Goal: Task Accomplishment & Management: Complete application form

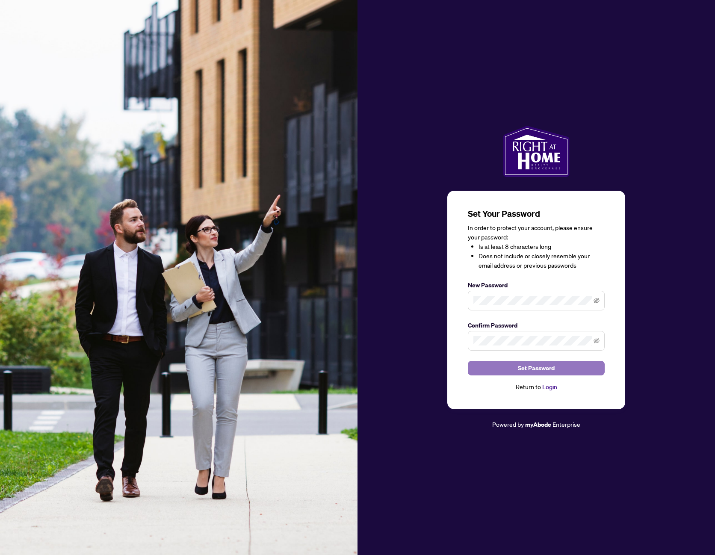
click at [543, 366] on span "Set Password" at bounding box center [536, 369] width 37 height 14
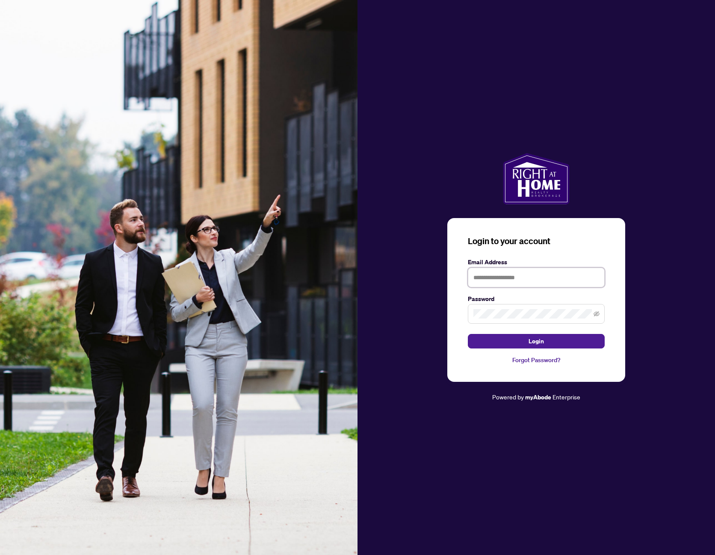
type input "**********"
click at [541, 345] on span "Login" at bounding box center [536, 342] width 15 height 14
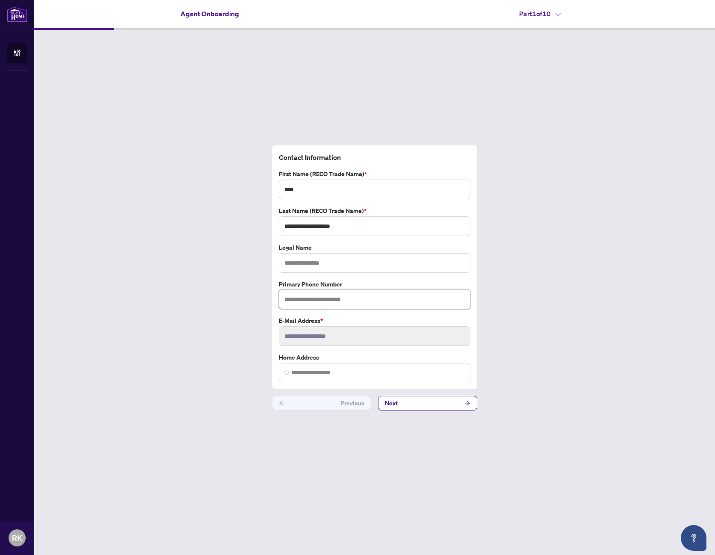
click at [345, 295] on input "text" at bounding box center [375, 300] width 192 height 20
type input "**********"
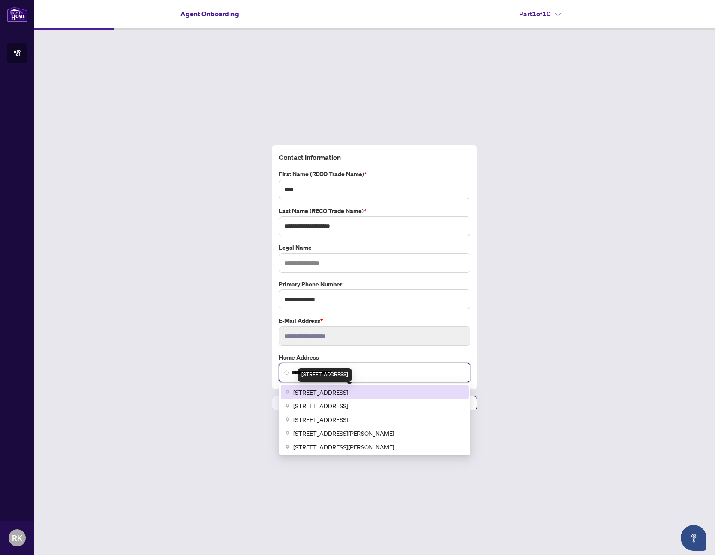
click at [348, 391] on span "226 Alison Crescent, Oakville, ON, Canada" at bounding box center [321, 392] width 55 height 9
type input "**********"
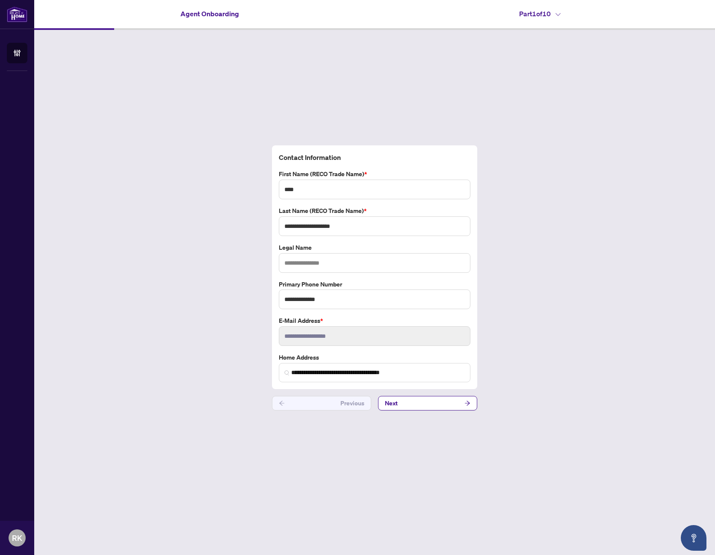
click at [430, 242] on div "**********" at bounding box center [375, 267] width 199 height 231
click at [428, 403] on button "Next" at bounding box center [427, 403] width 99 height 15
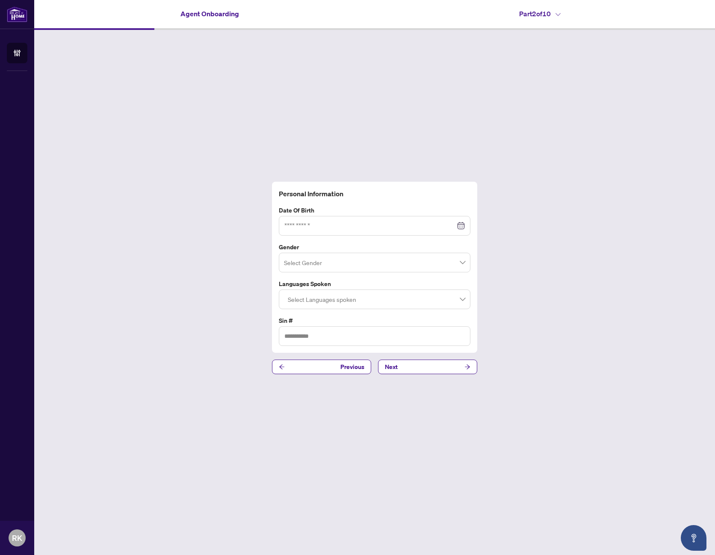
click at [461, 225] on div at bounding box center [375, 225] width 181 height 9
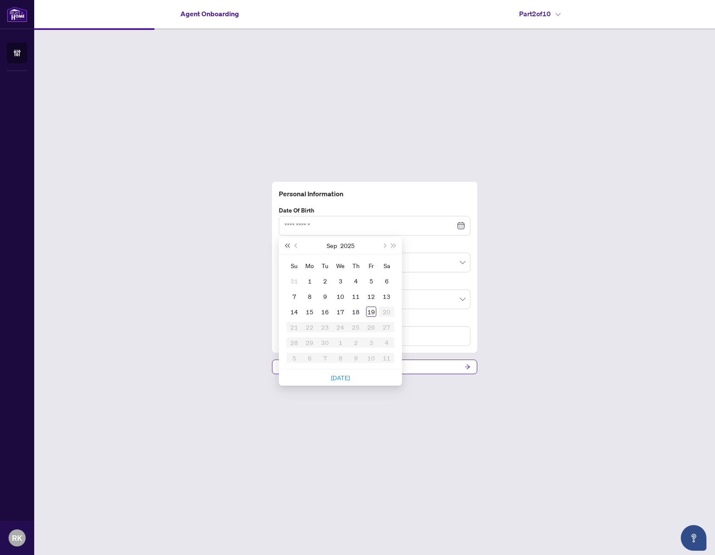
click at [284, 246] on button "Last year (Control + left)" at bounding box center [286, 245] width 9 height 17
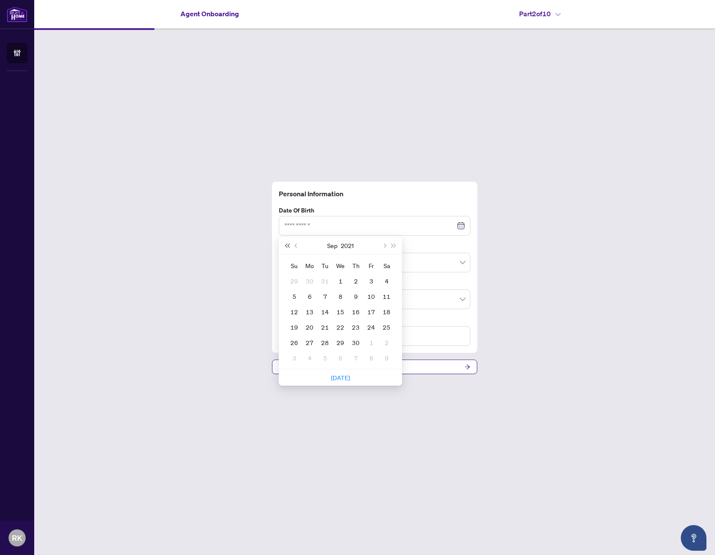
click at [284, 246] on button "Last year (Control + left)" at bounding box center [286, 245] width 9 height 17
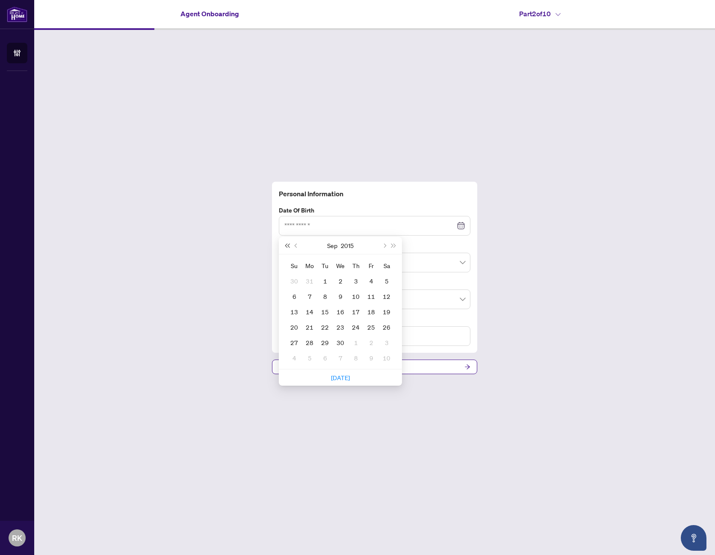
click at [284, 246] on button "Last year (Control + left)" at bounding box center [286, 245] width 9 height 17
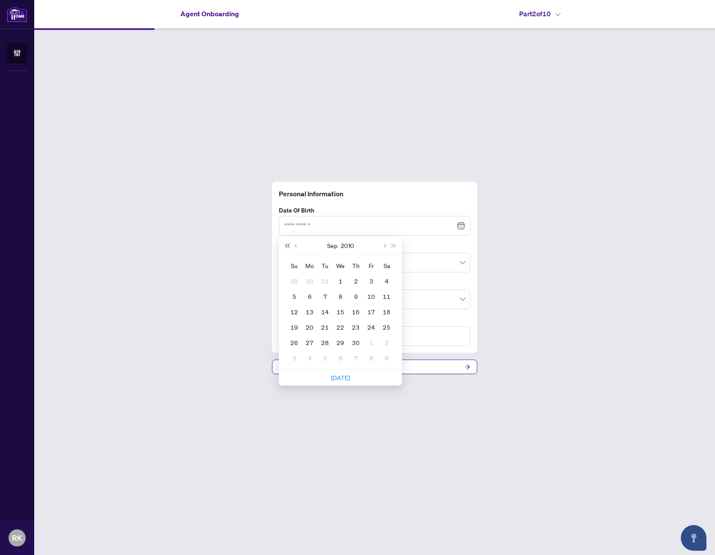
click at [284, 246] on button "Last year (Control + left)" at bounding box center [286, 245] width 9 height 17
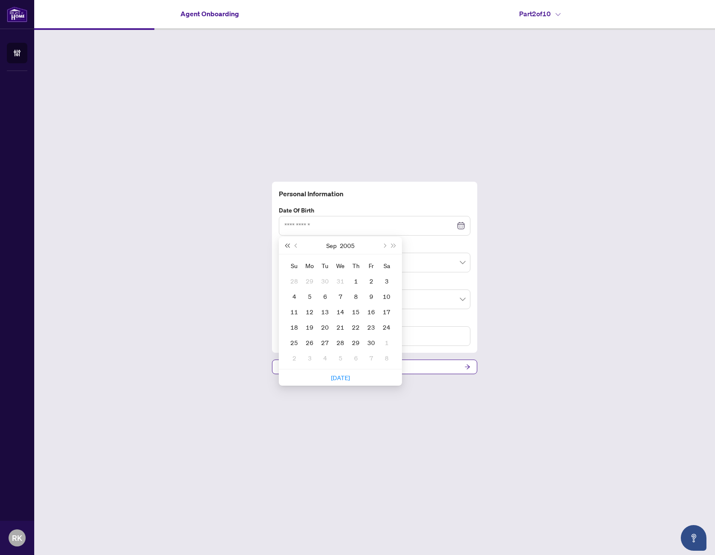
click at [284, 246] on button "Last year (Control + left)" at bounding box center [286, 245] width 9 height 17
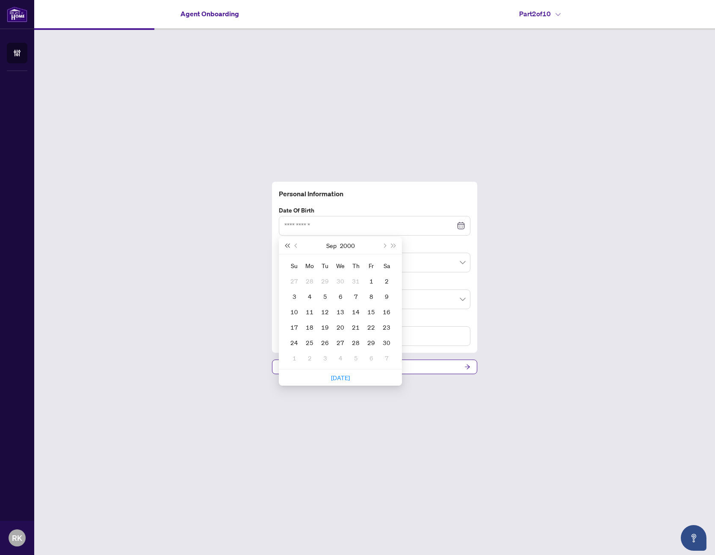
click at [284, 246] on button "Last year (Control + left)" at bounding box center [286, 245] width 9 height 17
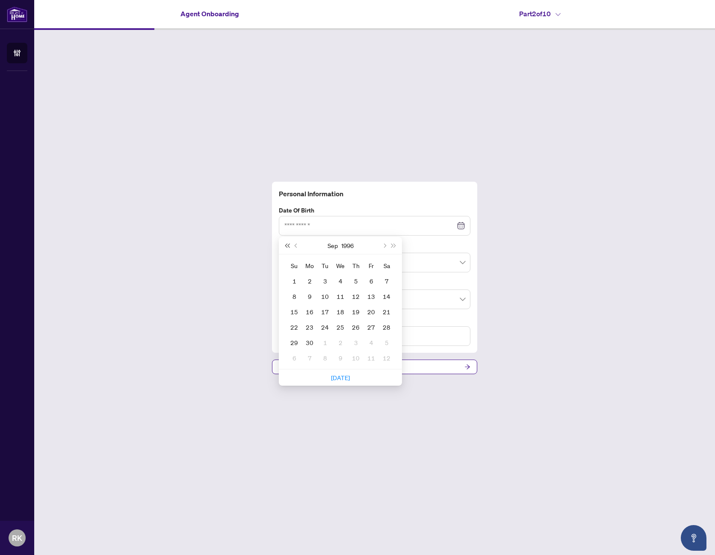
click at [284, 246] on button "Last year (Control + left)" at bounding box center [286, 245] width 9 height 17
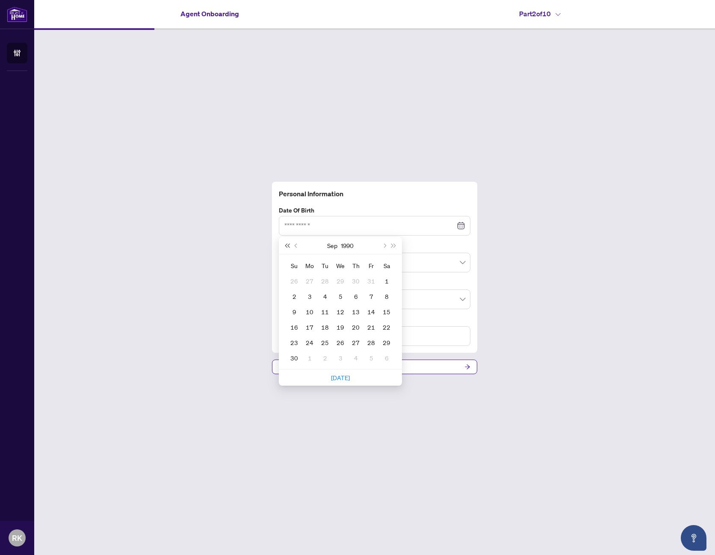
click at [284, 246] on button "Last year (Control + left)" at bounding box center [286, 245] width 9 height 17
click at [288, 245] on span "Last year (Control + left)" at bounding box center [287, 245] width 4 height 4
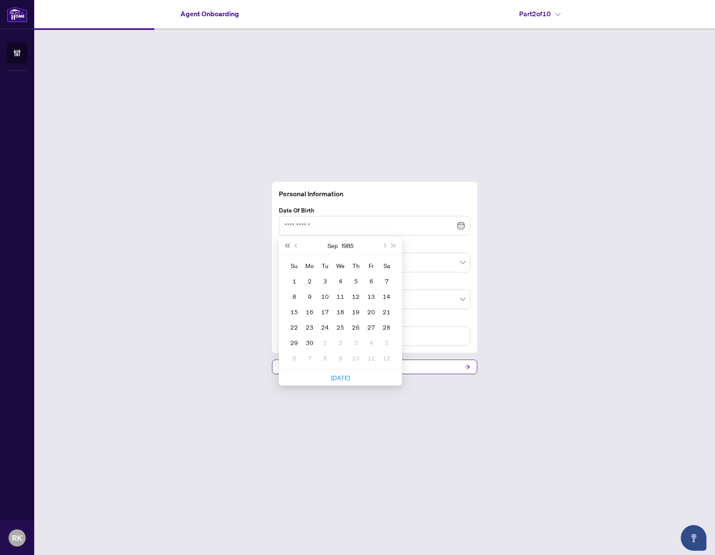
click at [288, 245] on span "Last year (Control + left)" at bounding box center [287, 245] width 4 height 4
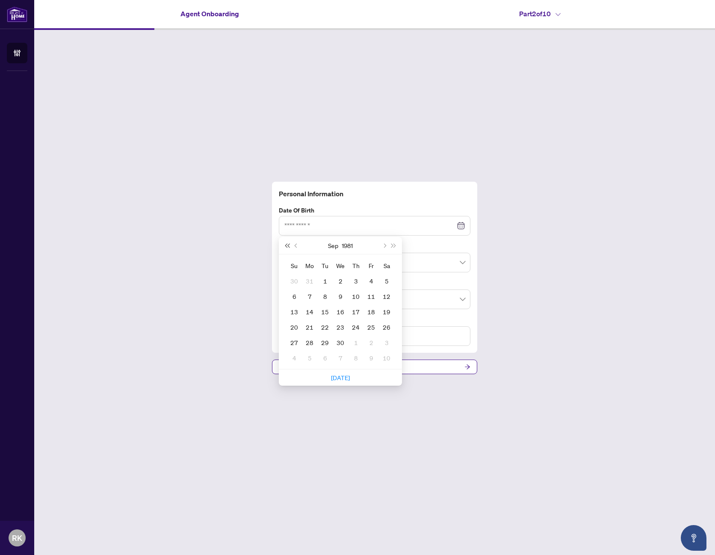
click at [288, 245] on span "Last year (Control + left)" at bounding box center [287, 245] width 4 height 4
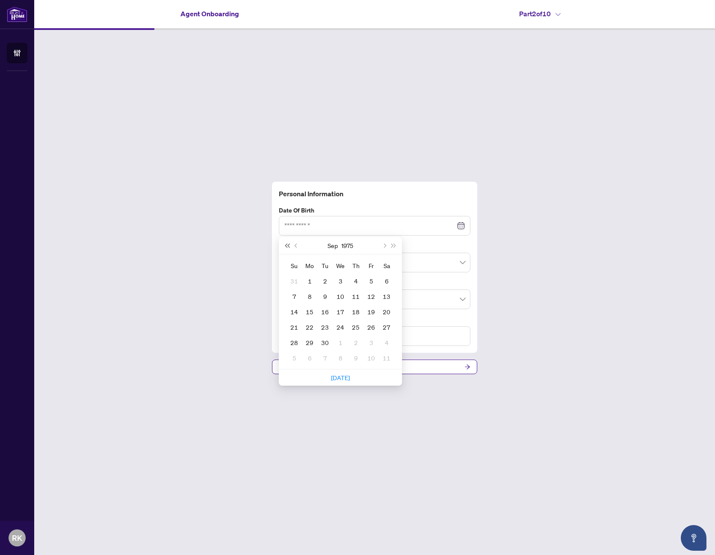
click at [288, 245] on span "Last year (Control + left)" at bounding box center [287, 245] width 4 height 4
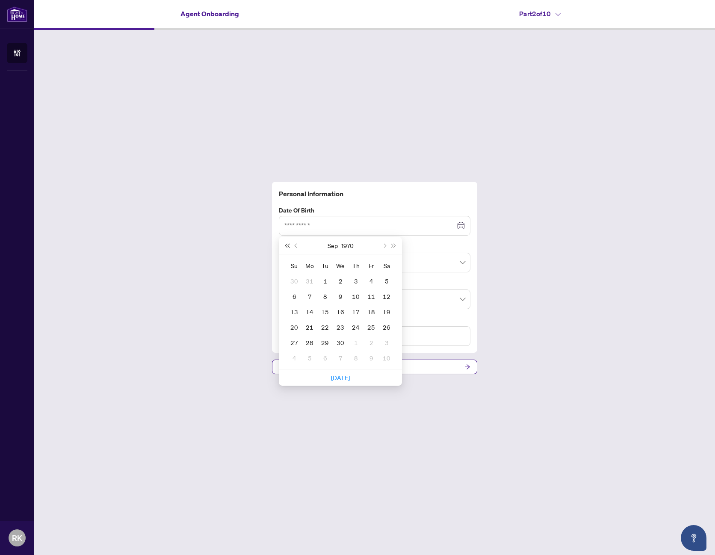
click at [288, 245] on span "Last year (Control + left)" at bounding box center [287, 245] width 4 height 4
click at [395, 246] on span "Next year (Control + right)" at bounding box center [394, 245] width 4 height 4
type input "**********"
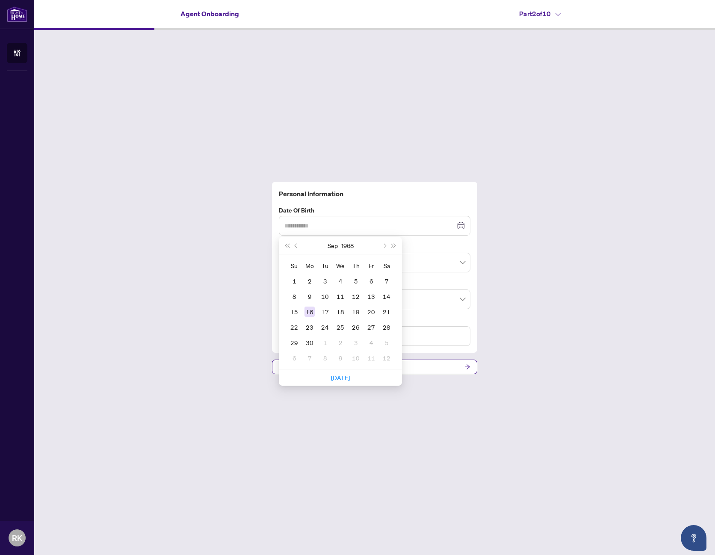
click at [311, 312] on div "16" at bounding box center [310, 312] width 10 height 10
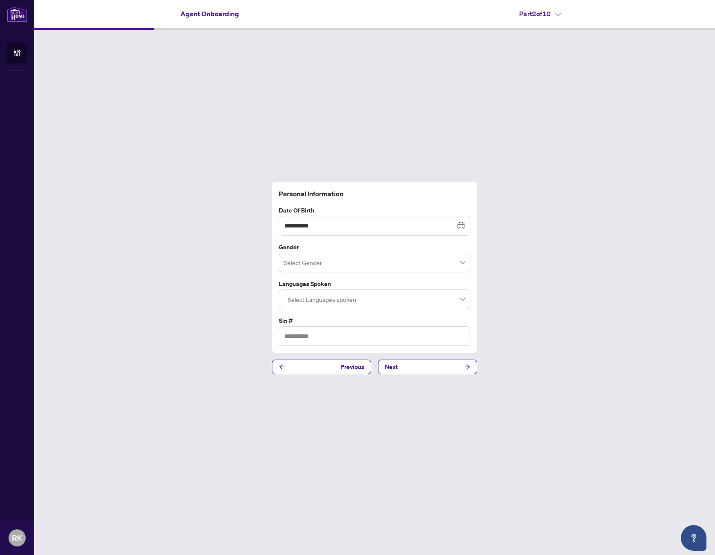
click at [394, 194] on h4 "Personal Information" at bounding box center [375, 194] width 192 height 10
click at [422, 260] on input "search" at bounding box center [371, 264] width 174 height 19
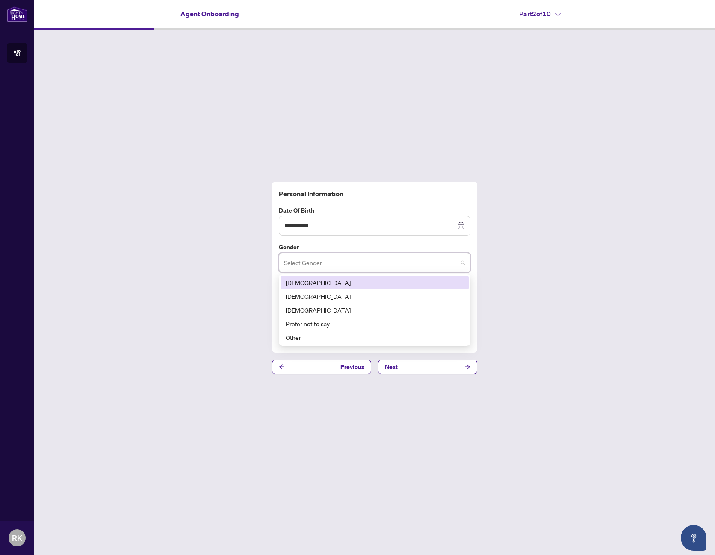
click at [306, 283] on div "[DEMOGRAPHIC_DATA]" at bounding box center [375, 282] width 178 height 9
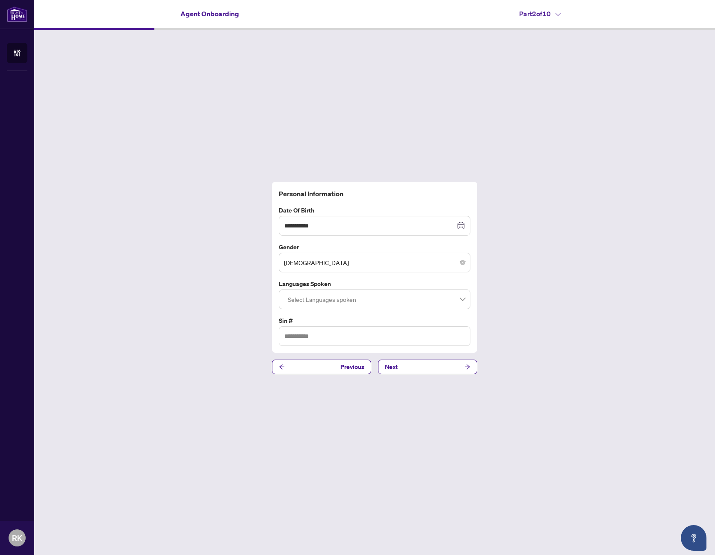
click at [393, 202] on div "**********" at bounding box center [375, 267] width 199 height 157
click at [381, 300] on div at bounding box center [375, 299] width 181 height 15
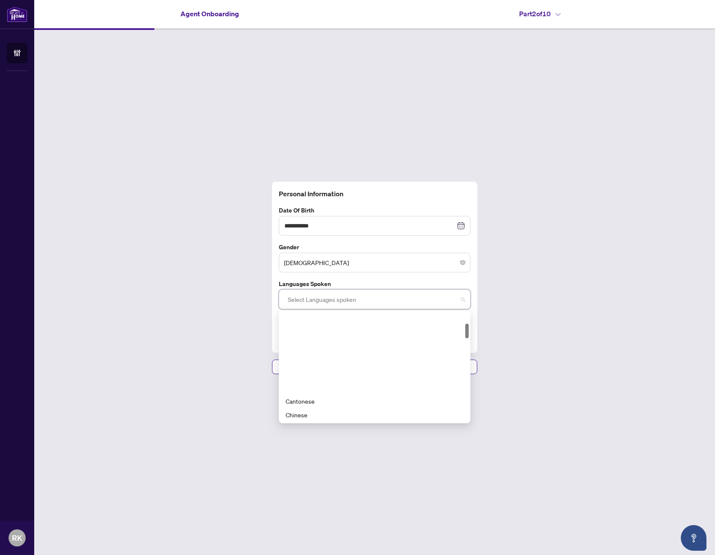
scroll to position [86, 0]
click at [308, 371] on div "English" at bounding box center [375, 370] width 178 height 9
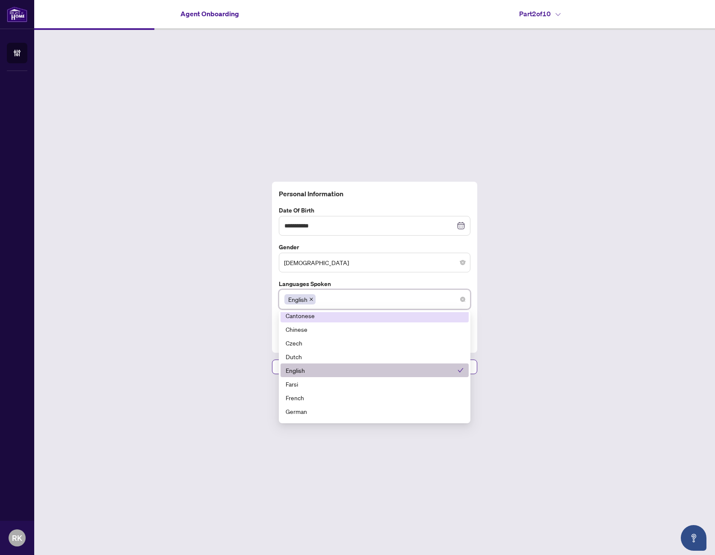
click at [380, 279] on div "**********" at bounding box center [375, 267] width 199 height 157
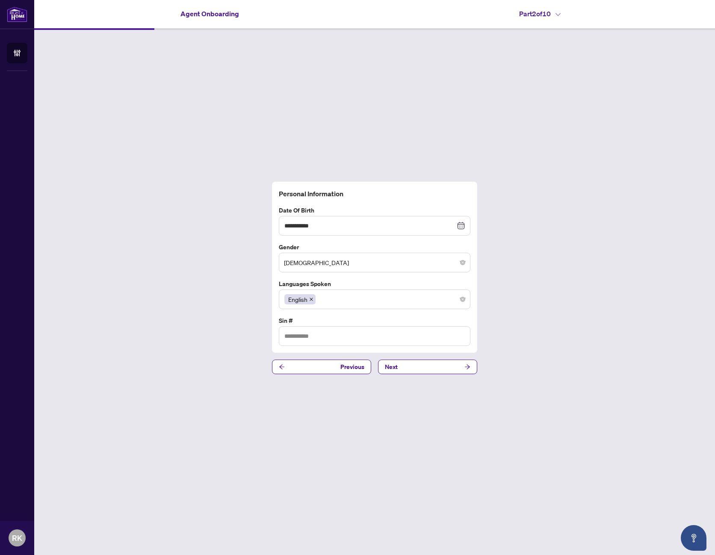
click at [462, 303] on div "English" at bounding box center [375, 299] width 181 height 15
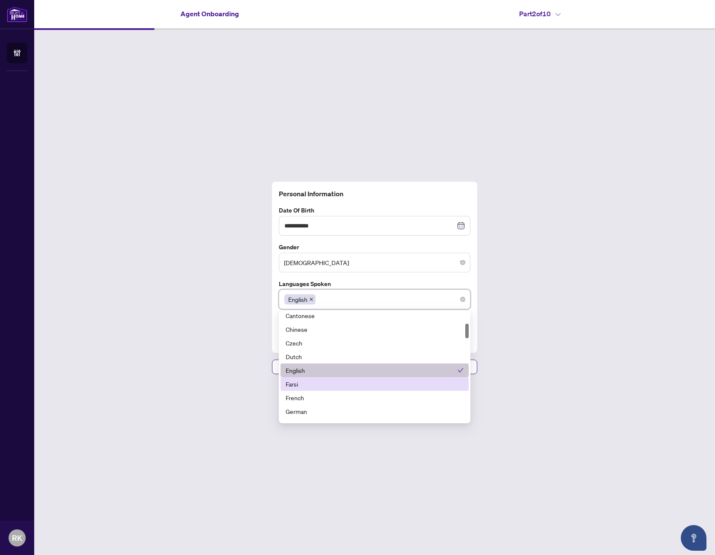
click at [301, 384] on div "Farsi" at bounding box center [375, 384] width 178 height 9
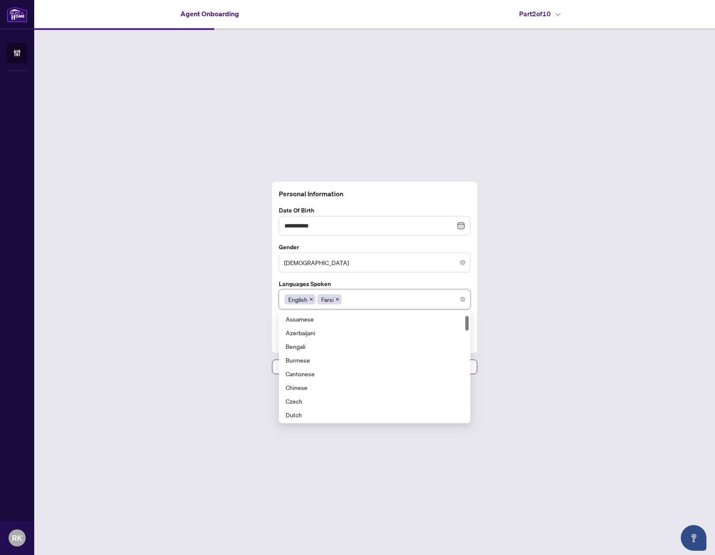
scroll to position [0, 0]
click at [417, 282] on label "Languages spoken" at bounding box center [375, 283] width 192 height 9
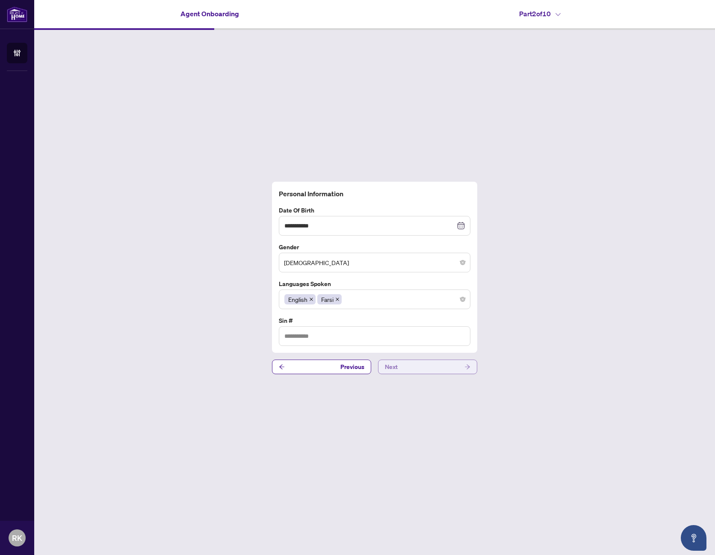
click at [444, 370] on button "Next" at bounding box center [427, 367] width 99 height 15
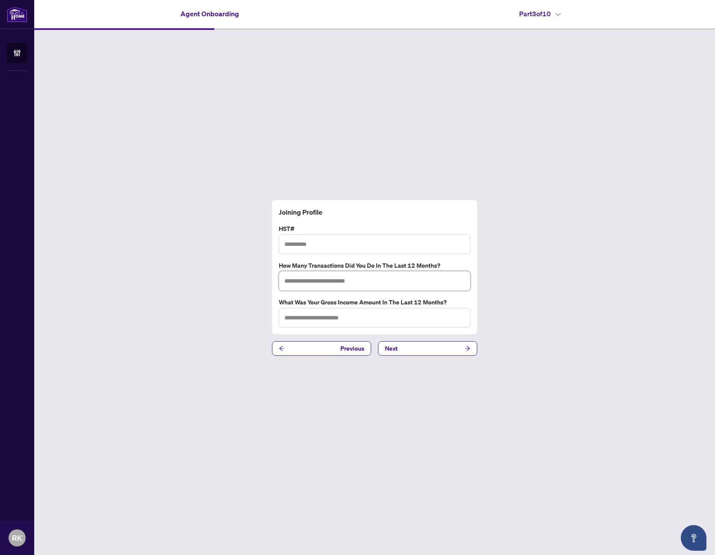
click at [375, 277] on input "text" at bounding box center [375, 281] width 192 height 20
type input "*"
click at [357, 320] on input "text" at bounding box center [375, 318] width 192 height 20
click at [335, 283] on input "*" at bounding box center [375, 281] width 192 height 20
click at [338, 245] on input "text" at bounding box center [375, 244] width 192 height 20
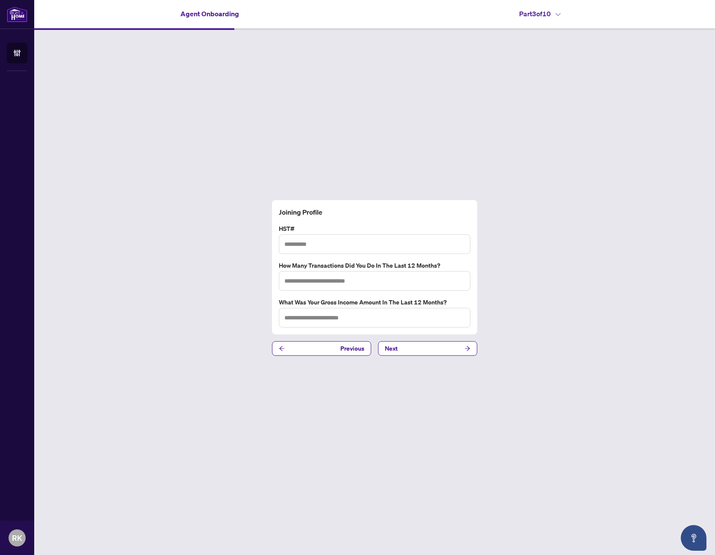
click at [94, 177] on div "Joining Profile HST# How many transactions did you do in the last 12 months? Wh…" at bounding box center [374, 278] width 681 height 496
click at [357, 246] on input "text" at bounding box center [375, 244] width 192 height 20
paste input "**********"
type input "**********"
click at [427, 351] on button "Next" at bounding box center [427, 348] width 99 height 15
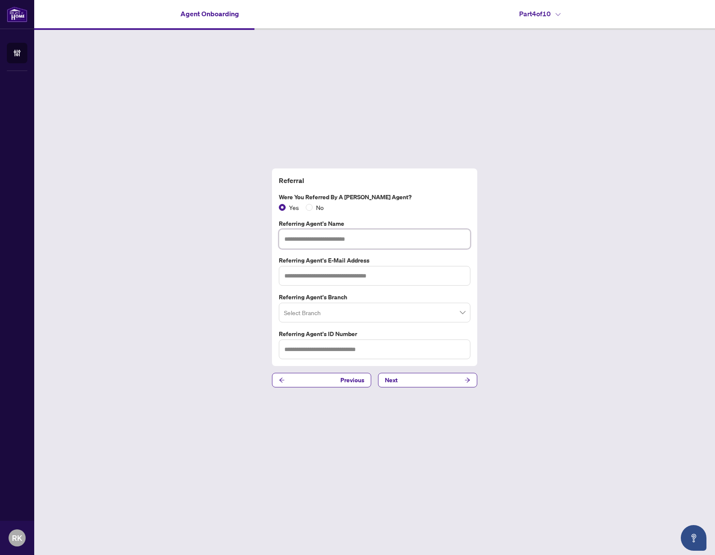
click at [373, 238] on input "text" at bounding box center [375, 239] width 192 height 20
drag, startPoint x: 312, startPoint y: 238, endPoint x: 272, endPoint y: 238, distance: 40.2
click at [272, 238] on div "Referral Were you referred by a RAHR Agent? Yes No Referring Agent's Name *****…" at bounding box center [374, 278] width 681 height 496
paste input "*****"
type input "**********"
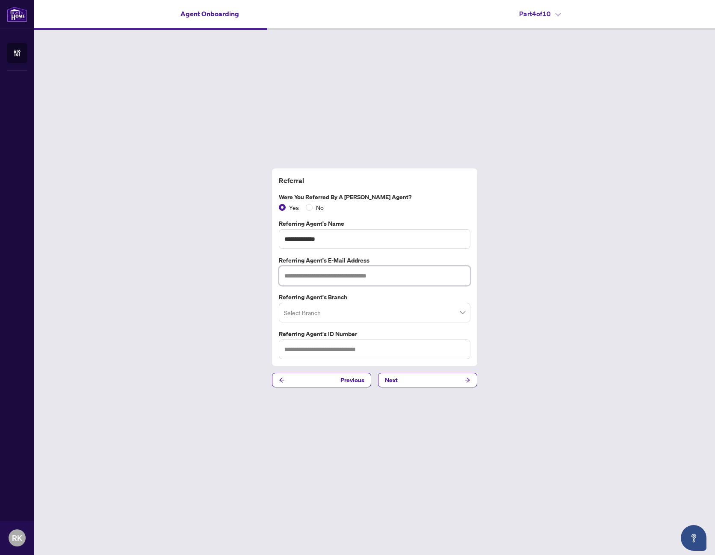
click at [387, 279] on input "text" at bounding box center [375, 276] width 192 height 20
click at [466, 313] on div "Select Branch" at bounding box center [375, 313] width 192 height 20
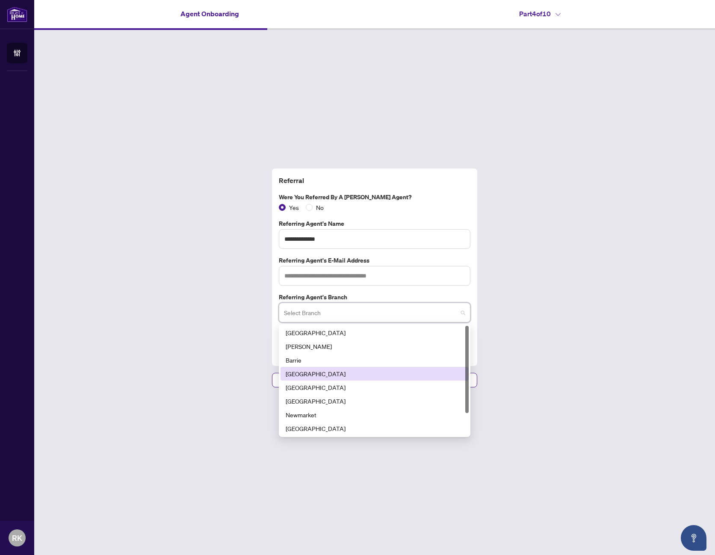
click at [326, 374] on div "[GEOGRAPHIC_DATA]" at bounding box center [375, 373] width 178 height 9
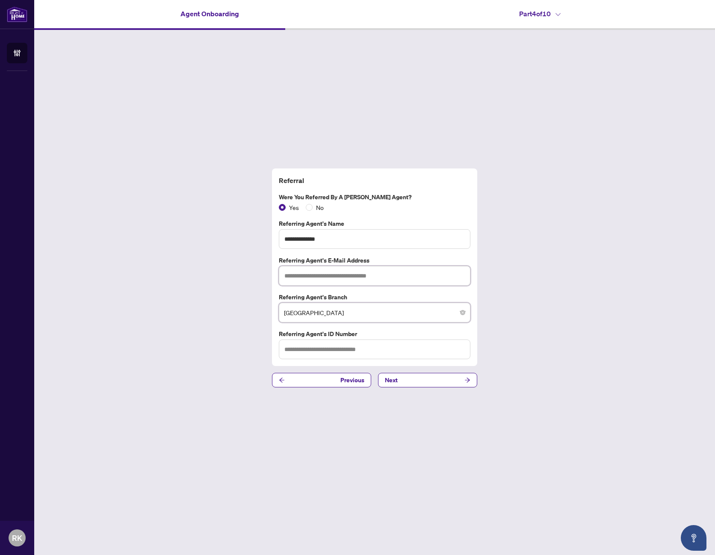
click at [353, 276] on input "text" at bounding box center [375, 276] width 192 height 20
paste input "**********"
type input "**********"
click at [537, 277] on div "**********" at bounding box center [374, 278] width 681 height 496
click at [429, 381] on button "Next" at bounding box center [427, 380] width 99 height 15
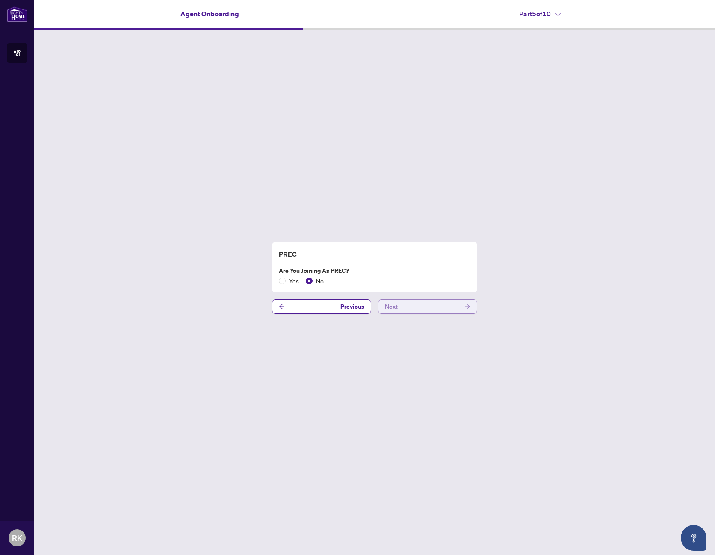
click at [431, 307] on button "Next" at bounding box center [427, 307] width 99 height 15
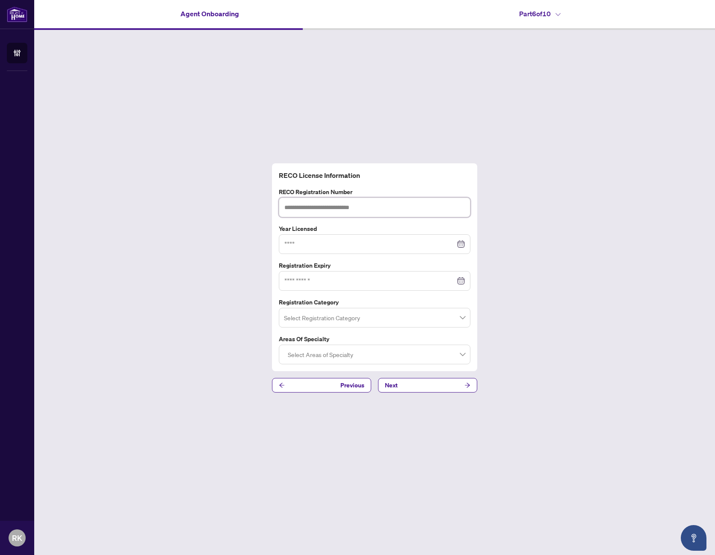
click at [390, 208] on input "text" at bounding box center [375, 208] width 192 height 20
paste input "*******"
click at [463, 319] on span at bounding box center [374, 318] width 181 height 16
type input "*******"
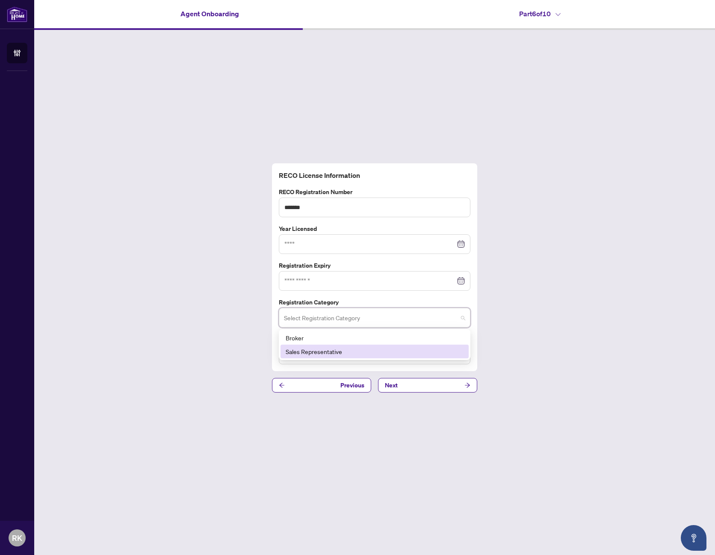
click at [331, 351] on div "Sales Representative" at bounding box center [375, 351] width 178 height 9
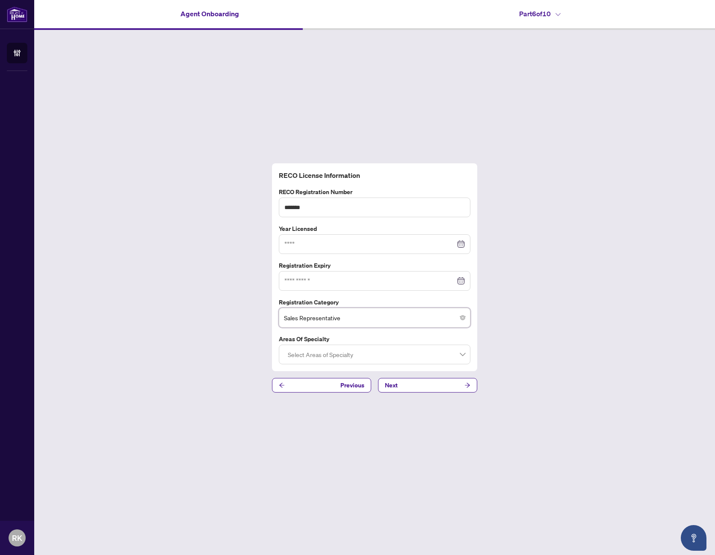
click at [466, 362] on div "Select Areas of Specialty" at bounding box center [375, 355] width 192 height 20
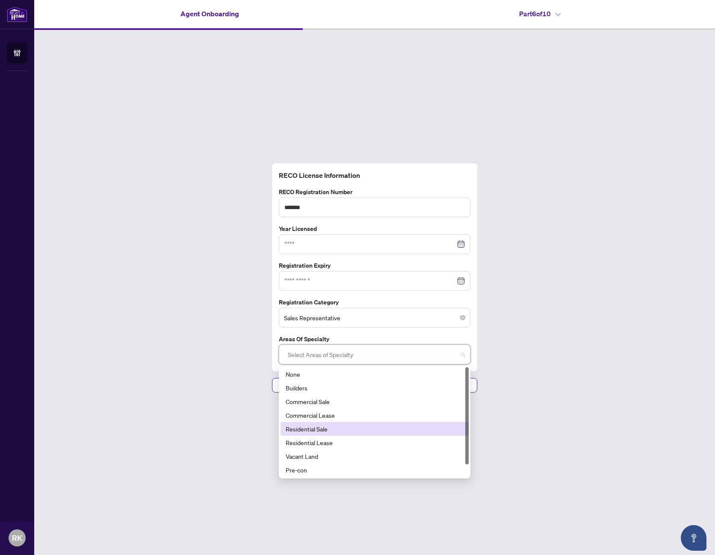
click at [320, 429] on div "Residential Sale" at bounding box center [375, 428] width 178 height 9
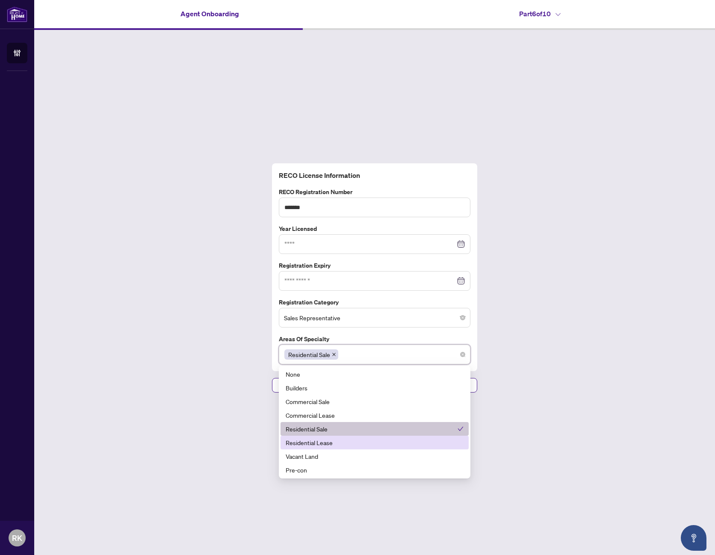
click at [320, 444] on div "Residential Lease" at bounding box center [375, 442] width 178 height 9
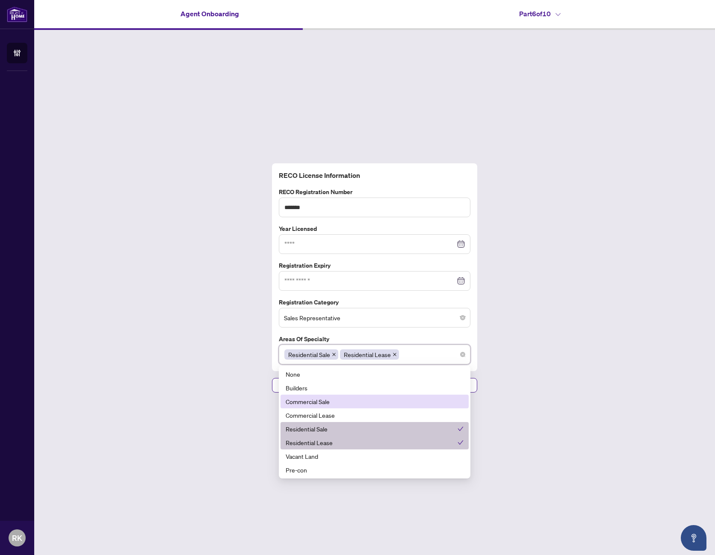
click at [322, 399] on div "Commercial Sale" at bounding box center [375, 401] width 178 height 9
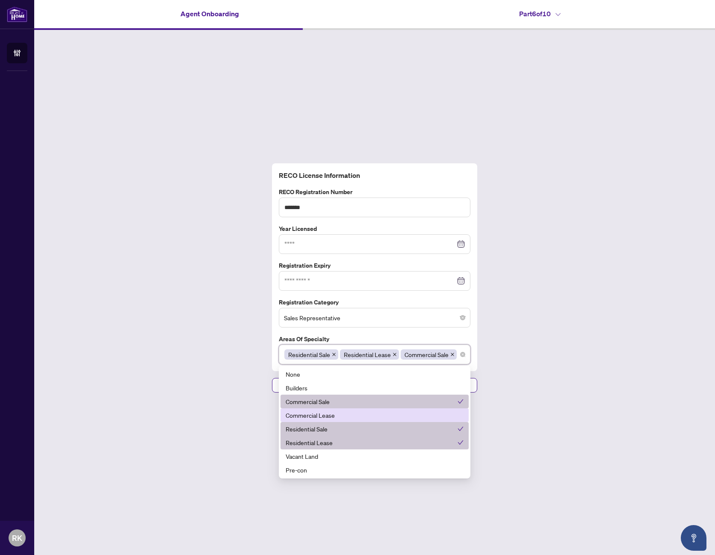
click at [323, 415] on div "Commercial Lease" at bounding box center [375, 415] width 178 height 9
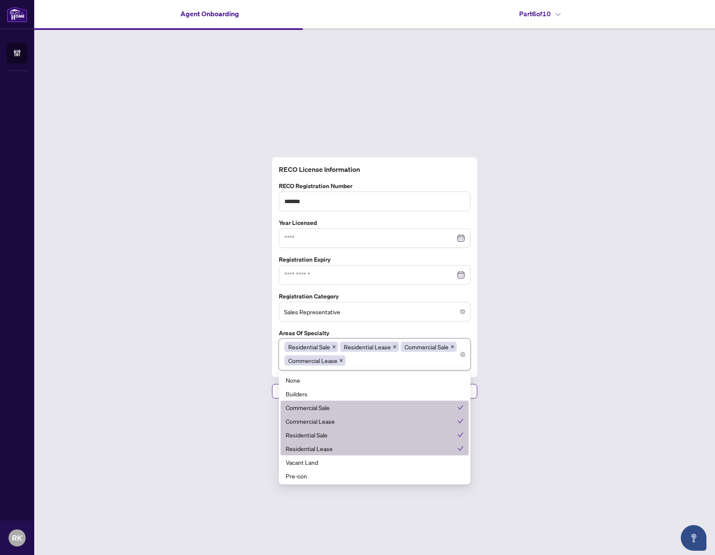
scroll to position [14, 0]
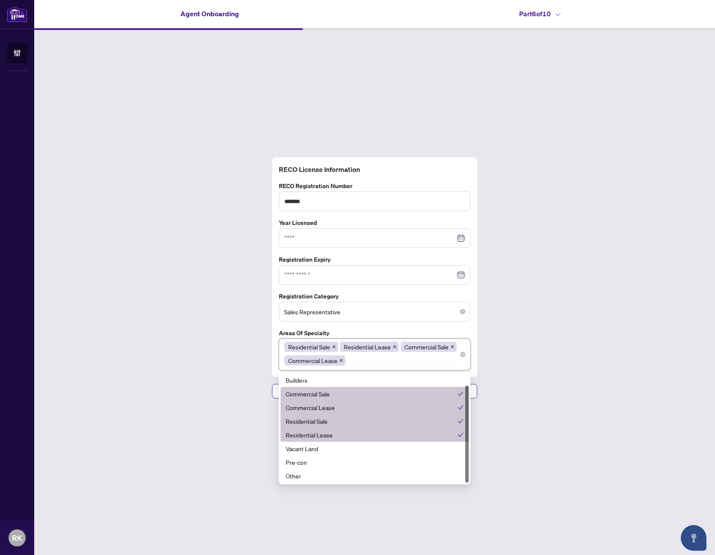
click at [546, 280] on div "RECO License Information RECO Registration Number ******* Year Licensed Registr…" at bounding box center [374, 278] width 681 height 496
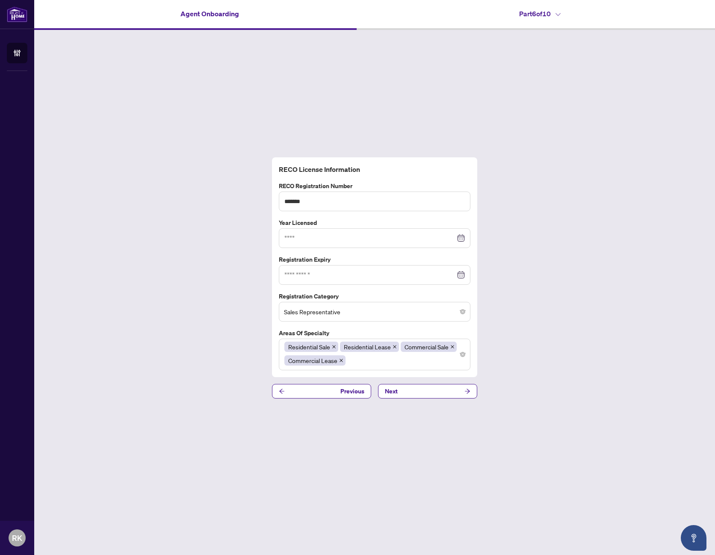
click at [461, 276] on div at bounding box center [375, 274] width 181 height 9
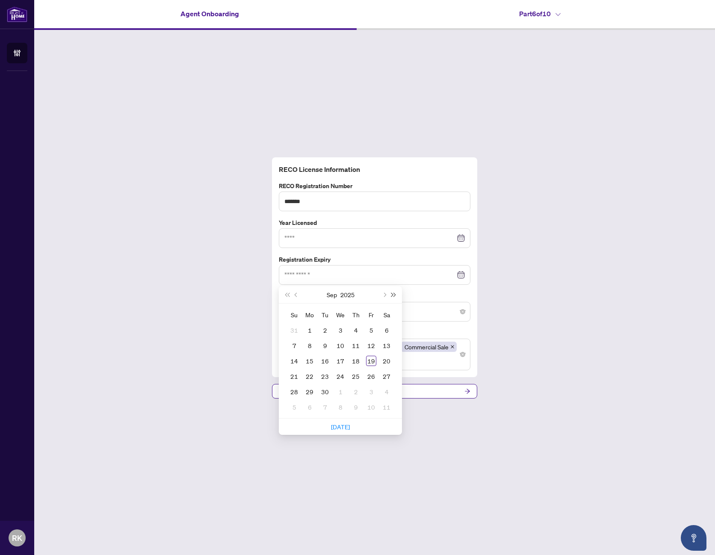
click at [392, 294] on span "Next year (Control + right)" at bounding box center [394, 295] width 4 height 4
click at [296, 294] on span "Previous month (PageUp)" at bounding box center [297, 295] width 4 height 4
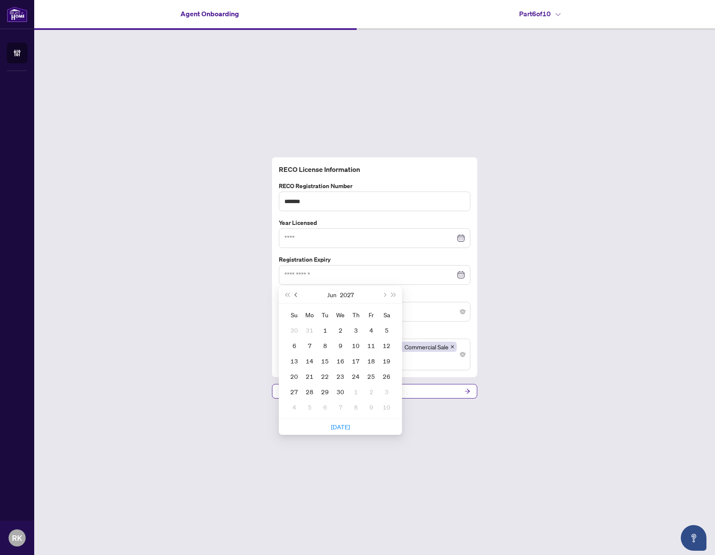
click at [296, 294] on span "Previous month (PageUp)" at bounding box center [297, 295] width 4 height 4
type input "**********"
click at [388, 378] on div "22" at bounding box center [387, 376] width 10 height 10
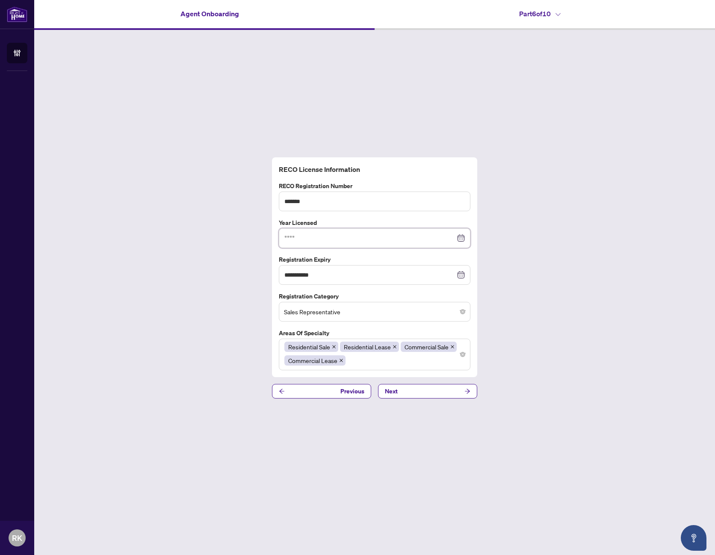
click at [436, 239] on input at bounding box center [370, 238] width 171 height 9
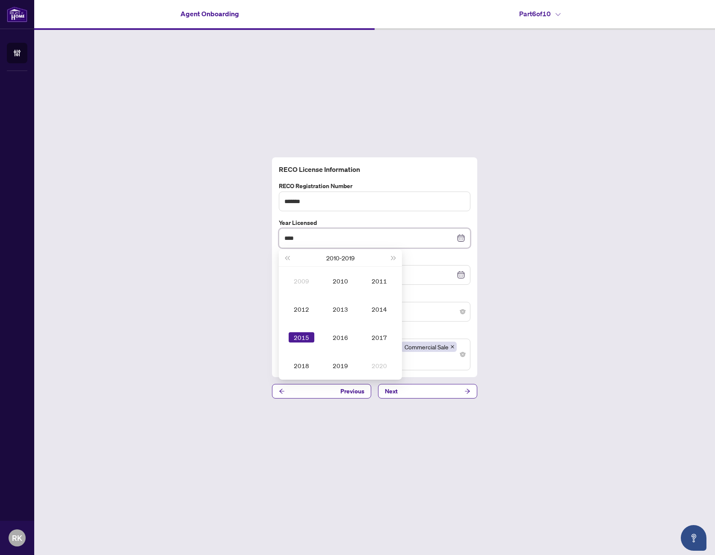
type input "****"
click at [205, 258] on div "**********" at bounding box center [374, 278] width 681 height 496
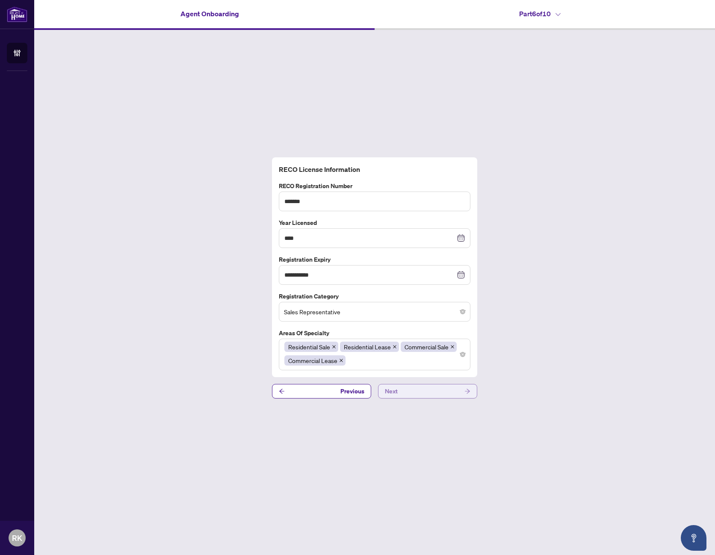
click at [443, 394] on button "Next" at bounding box center [427, 391] width 99 height 15
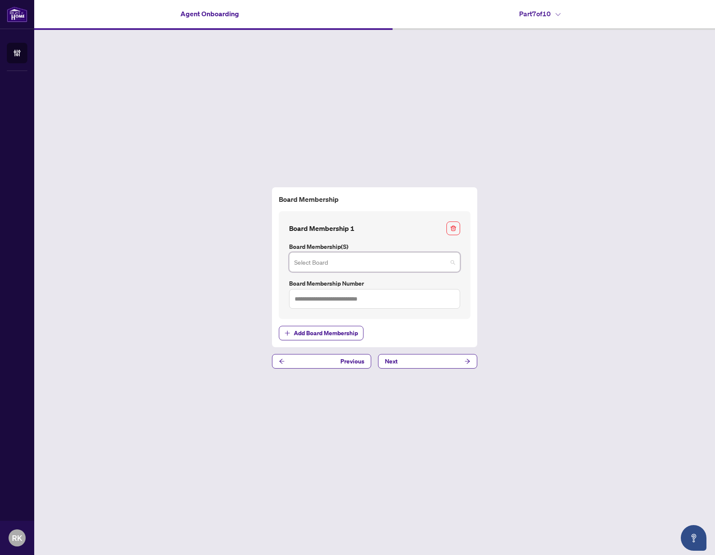
click at [439, 265] on input "search" at bounding box center [370, 263] width 153 height 19
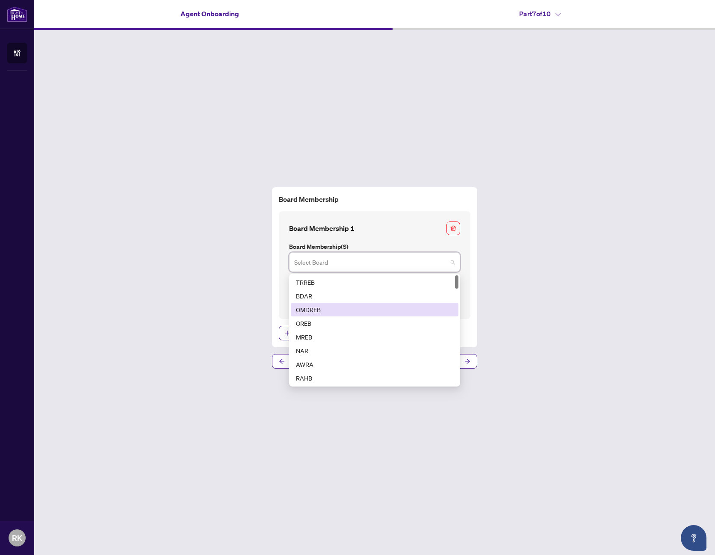
click at [322, 309] on div "OMDREB" at bounding box center [374, 309] width 157 height 9
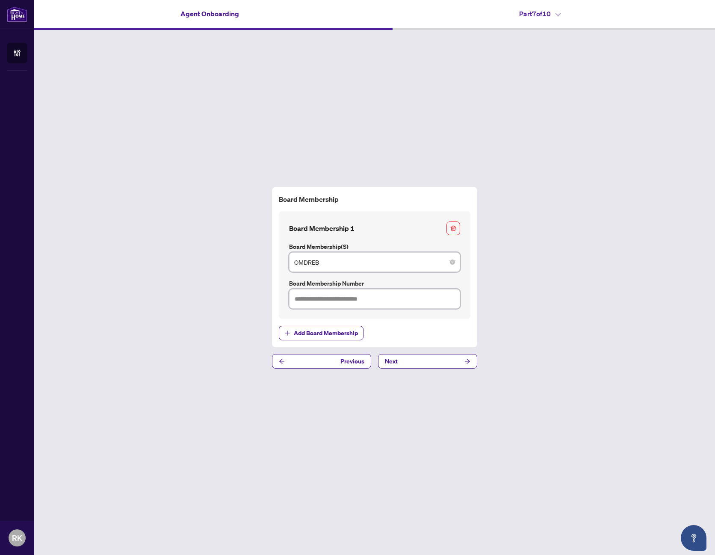
click at [404, 300] on input "text" at bounding box center [374, 299] width 171 height 20
type input "*"
type input "*******"
click at [551, 269] on div "Board Membership Board Membership 1 Board Membership(s) OMDREB 2 3 4 TRREB BDAR…" at bounding box center [374, 278] width 681 height 496
click at [423, 364] on button "Next" at bounding box center [427, 361] width 99 height 15
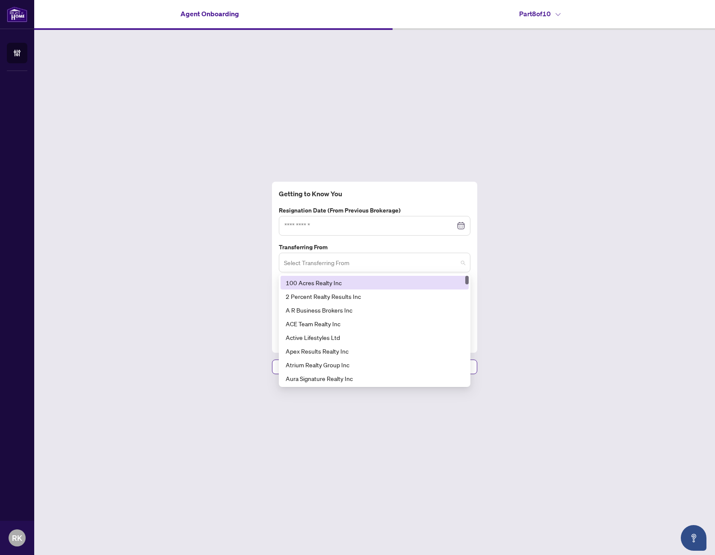
click at [464, 262] on span at bounding box center [374, 263] width 181 height 16
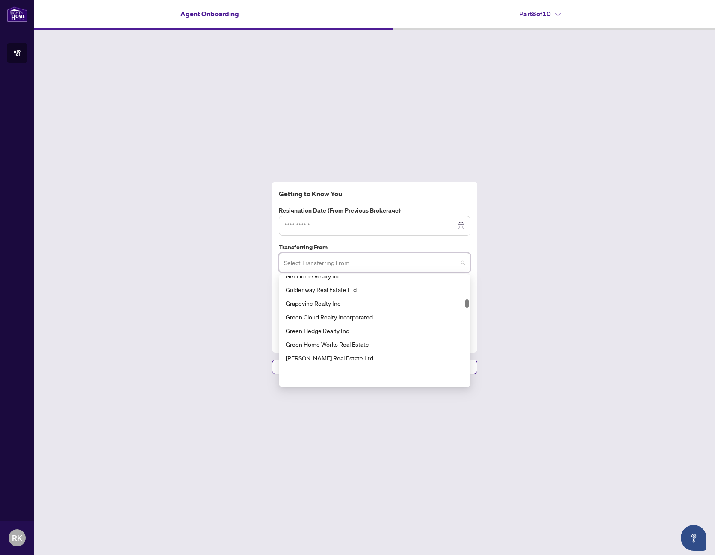
scroll to position [1284, 0]
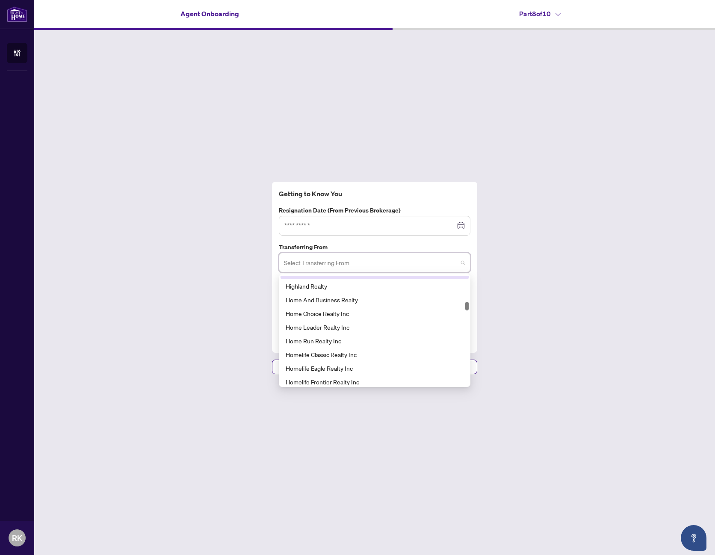
click at [384, 264] on input "search" at bounding box center [371, 264] width 174 height 19
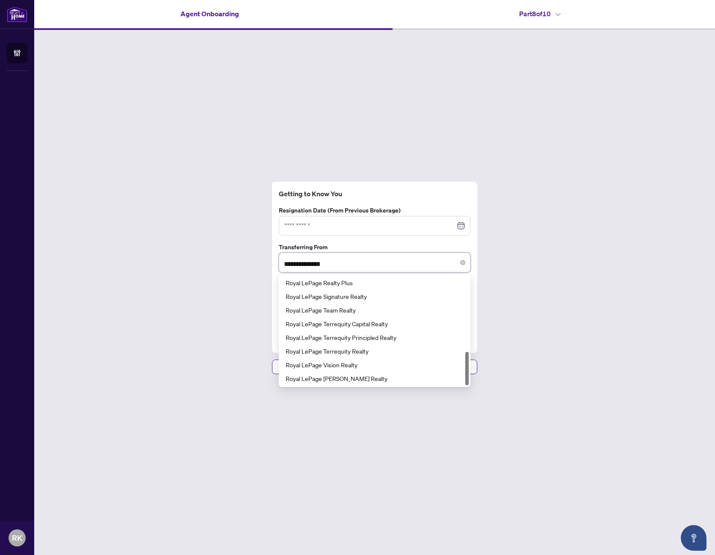
scroll to position [0, 0]
type input "**********"
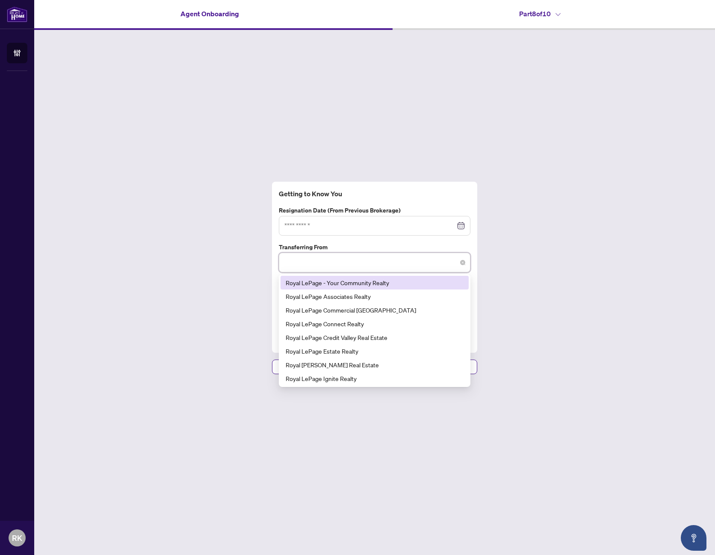
click at [543, 243] on div "Getting to Know You Resignation Date (from previous brokerage) Transferring Fro…" at bounding box center [374, 278] width 681 height 496
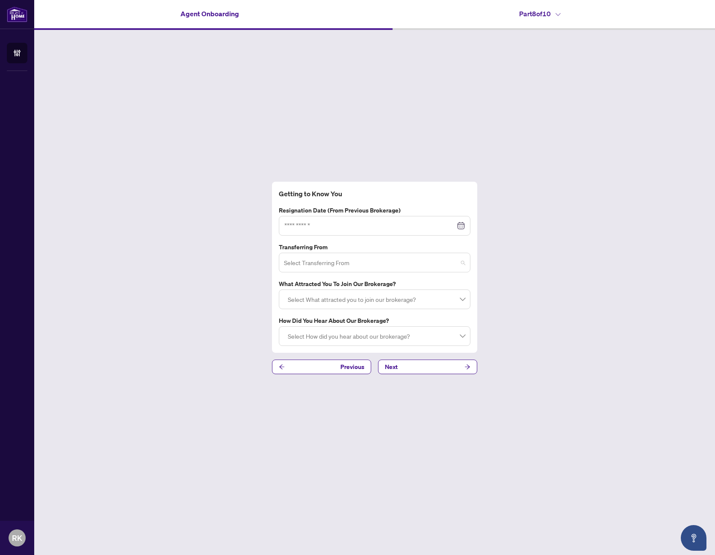
click at [448, 260] on input "search" at bounding box center [371, 264] width 174 height 19
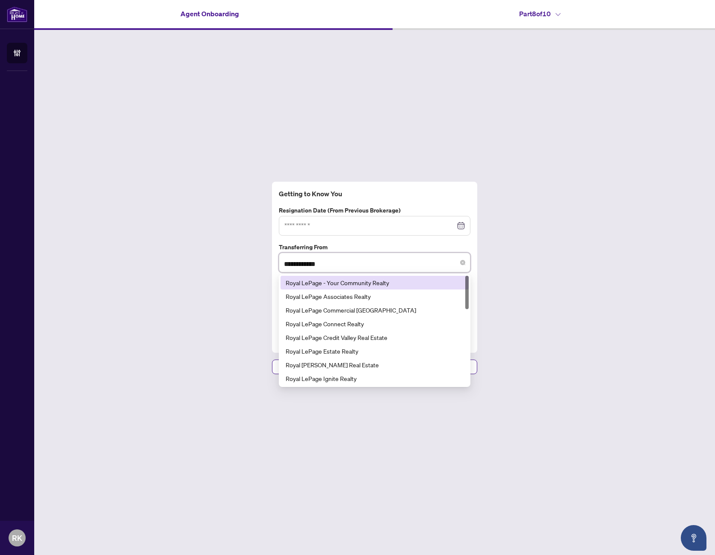
type input "**********"
click at [560, 225] on div "Getting to Know You Resignation Date (from previous brokerage) Transferring Fro…" at bounding box center [374, 278] width 681 height 496
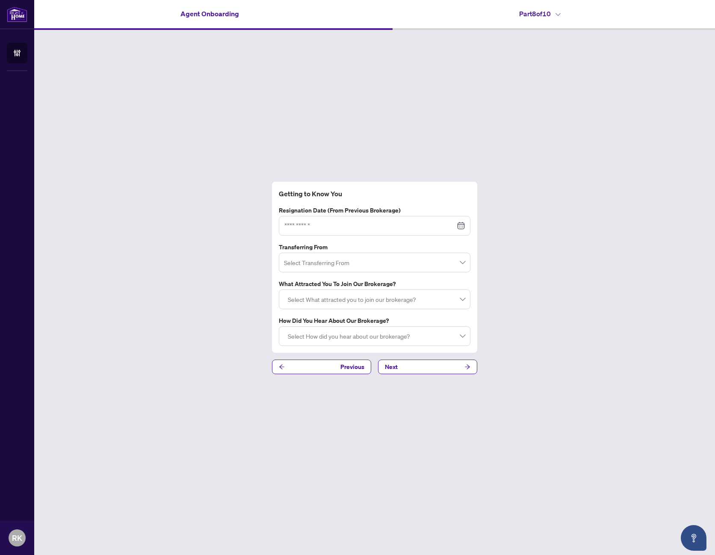
click at [464, 301] on div at bounding box center [375, 299] width 181 height 15
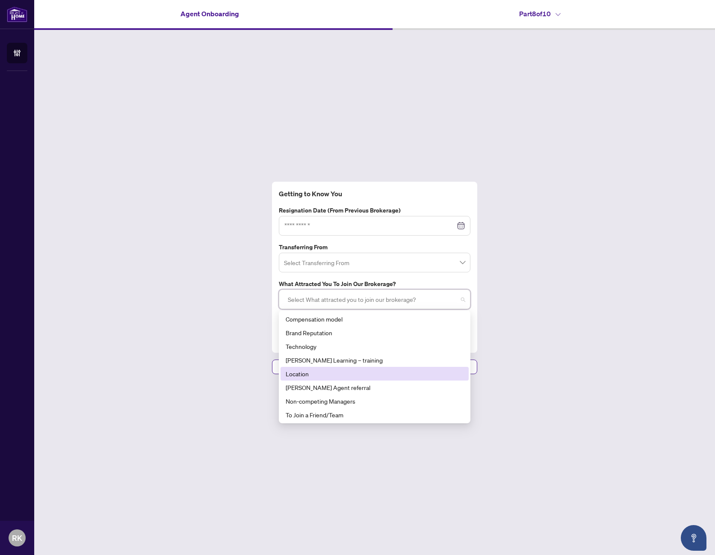
click at [305, 373] on div "Location" at bounding box center [375, 373] width 178 height 9
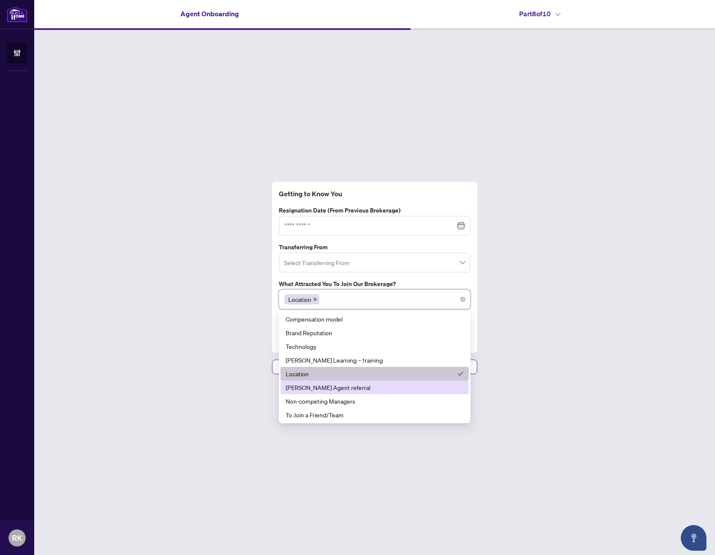
click at [329, 387] on div "[PERSON_NAME] Agent referral" at bounding box center [375, 387] width 178 height 9
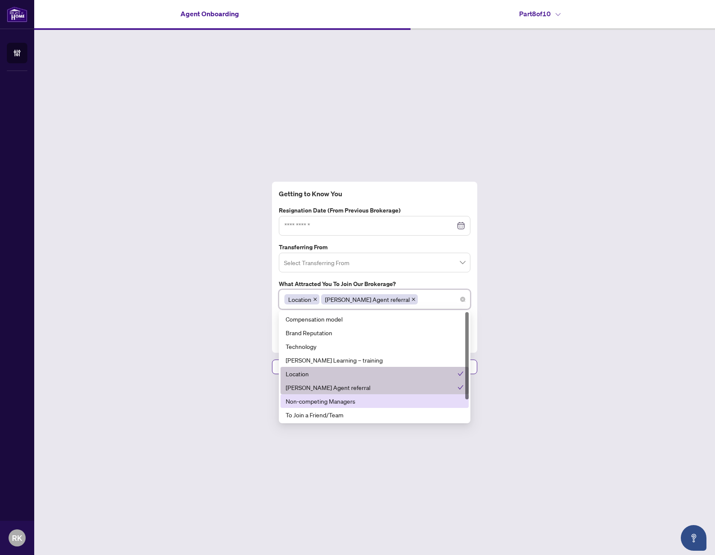
scroll to position [27, 0]
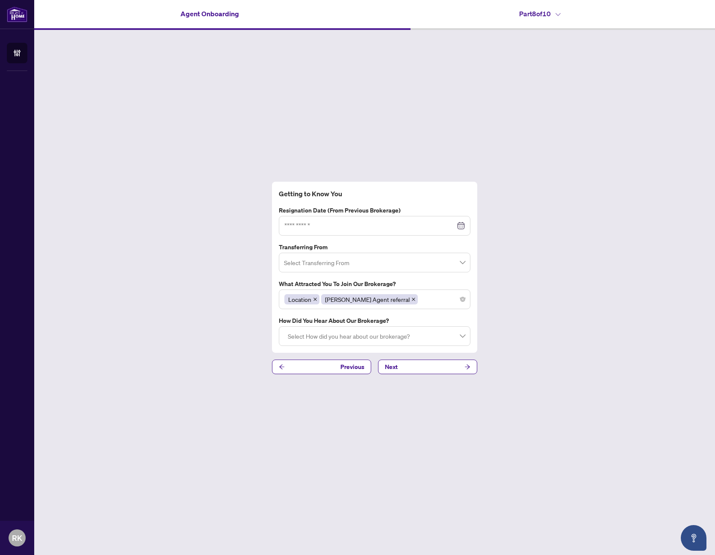
click at [564, 255] on div "Getting to Know You Resignation Date (from previous brokerage) Transferring Fro…" at bounding box center [374, 278] width 681 height 496
click at [427, 339] on div at bounding box center [375, 336] width 181 height 15
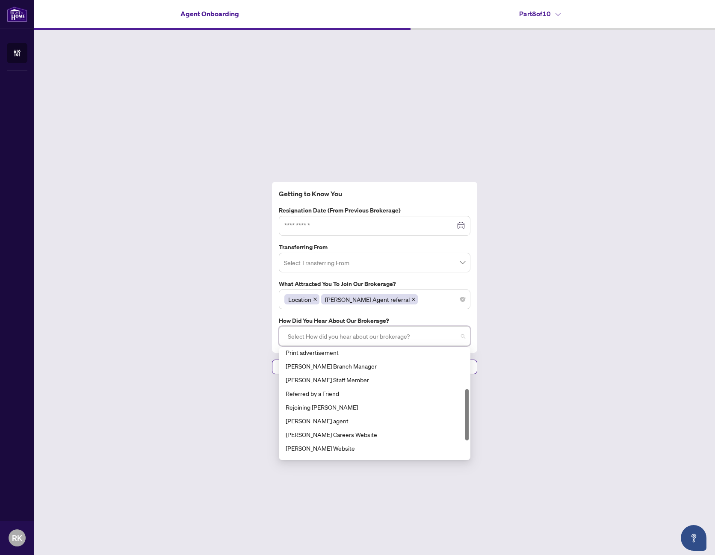
scroll to position [123, 0]
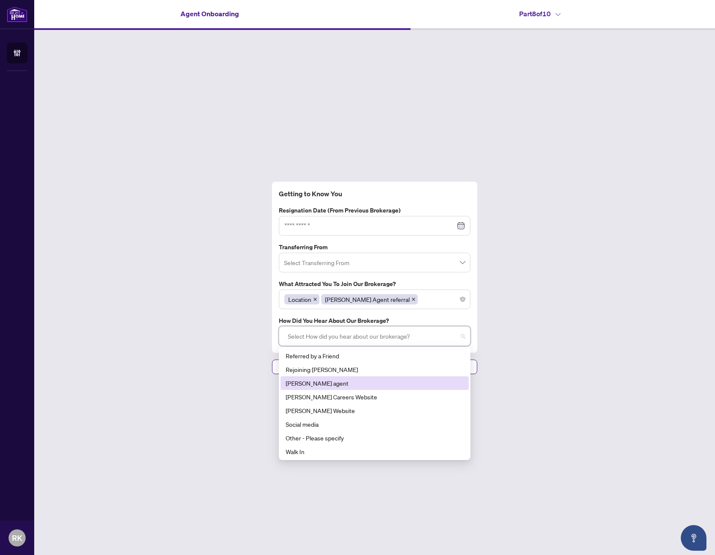
click at [317, 383] on div "[PERSON_NAME] agent" at bounding box center [375, 383] width 178 height 9
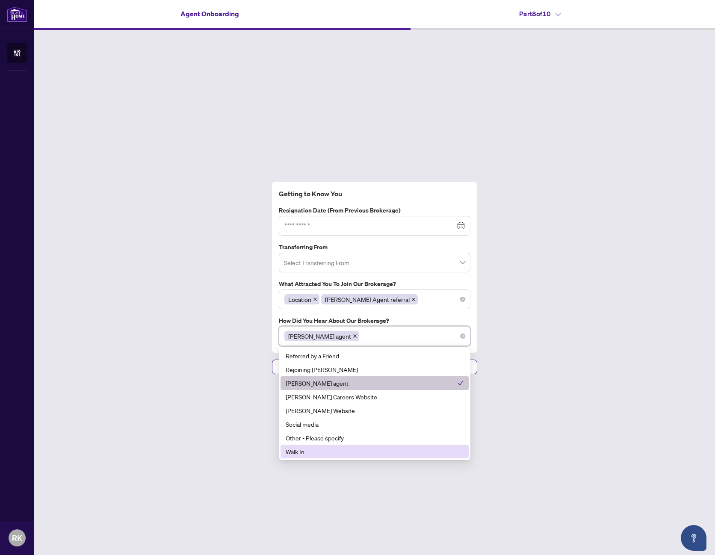
click at [308, 451] on div "Walk In" at bounding box center [375, 451] width 178 height 9
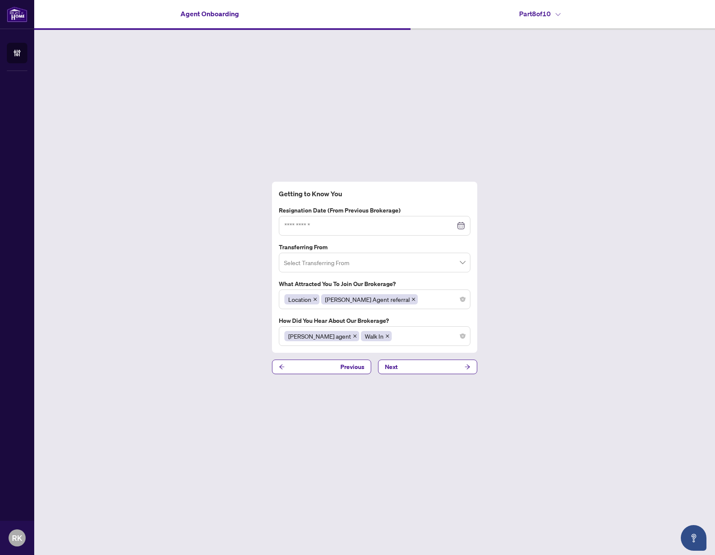
click at [549, 257] on div "Getting to Know You Resignation Date (from previous brokerage) Transferring Fro…" at bounding box center [374, 278] width 681 height 496
click at [424, 366] on button "Next" at bounding box center [427, 367] width 99 height 15
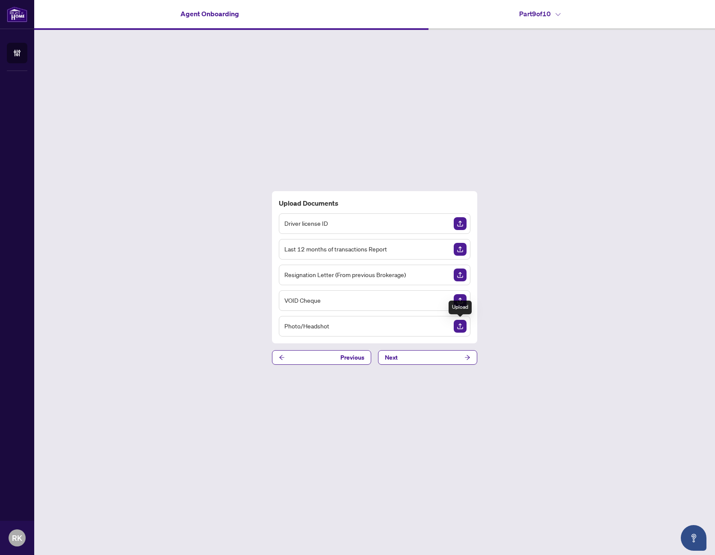
click at [460, 325] on img "Upload Document" at bounding box center [460, 326] width 13 height 13
click at [460, 224] on img "Upload Document" at bounding box center [460, 223] width 13 height 13
click at [434, 359] on button "Next" at bounding box center [427, 357] width 99 height 15
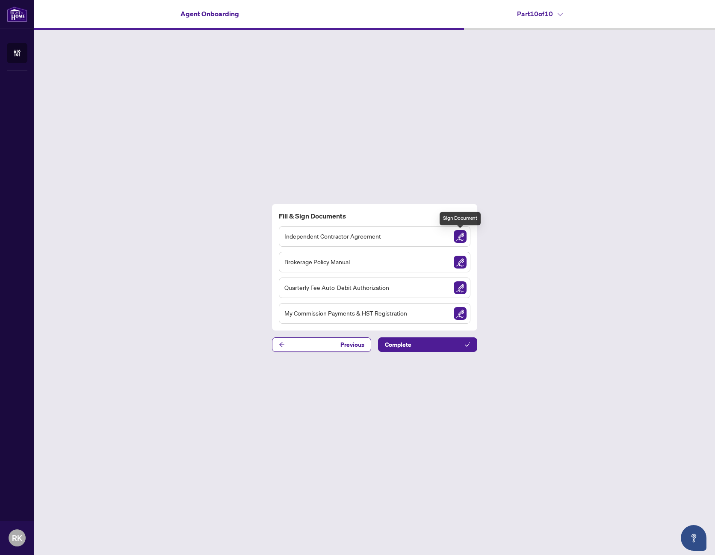
click at [461, 237] on img "Sign Document" at bounding box center [460, 236] width 13 height 13
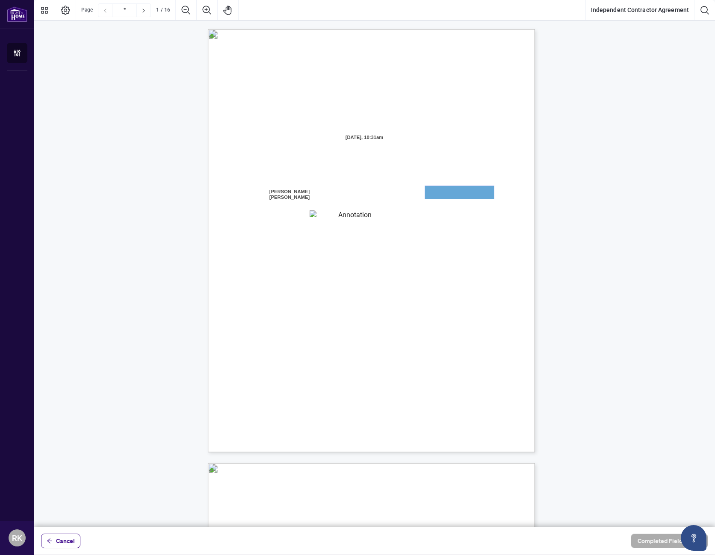
click at [464, 189] on textarea "01JYGZAKFHWMPY1N8C3Z46THAB" at bounding box center [459, 192] width 69 height 13
click at [261, 181] on span "AND:" at bounding box center [253, 185] width 14 height 8
click at [470, 191] on textarea "01JYGZAKFHWMPY1N8C3Z46THAB" at bounding box center [459, 192] width 69 height 13
click at [418, 193] on div "INDEPENDENT CONTRACTOR AGREEMENT THIS AGREEMENT is made as of (the “Effective D…" at bounding box center [412, 294] width 409 height 530
click at [415, 194] on span "residing in the City of" at bounding box center [390, 198] width 52 height 8
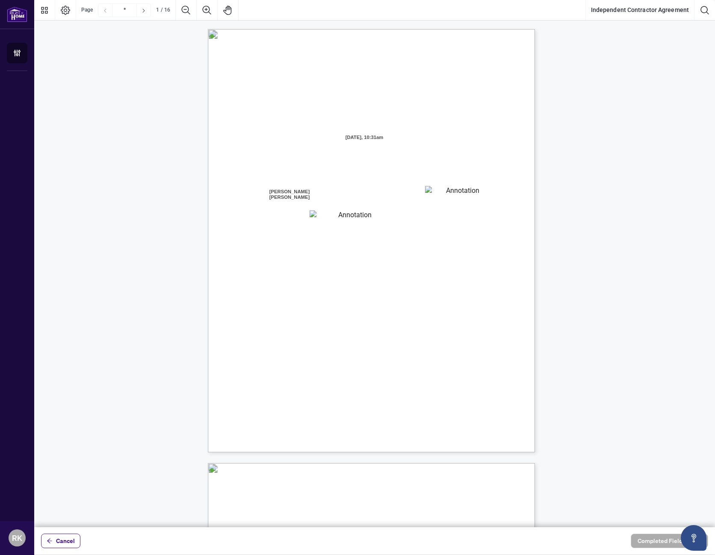
click at [474, 193] on textarea "01JYGZAKFHWMPY1N8C3Z46THAB" at bounding box center [459, 192] width 68 height 13
click at [474, 193] on textarea "01JYGZAKFHWMPY1N8C3Z46THAB" at bounding box center [459, 192] width 69 height 13
click at [462, 189] on textarea "01JYGZAKFHWMPY1N8C3Z46THAB" at bounding box center [459, 192] width 69 height 13
click at [418, 191] on div "INDEPENDENT CONTRACTOR AGREEMENT THIS AGREEMENT is made as of (the “Effective D…" at bounding box center [412, 294] width 409 height 530
click at [374, 214] on textarea "01JYGZAQMTWRDFJQJ4WJ0G3B21" at bounding box center [352, 216] width 84 height 11
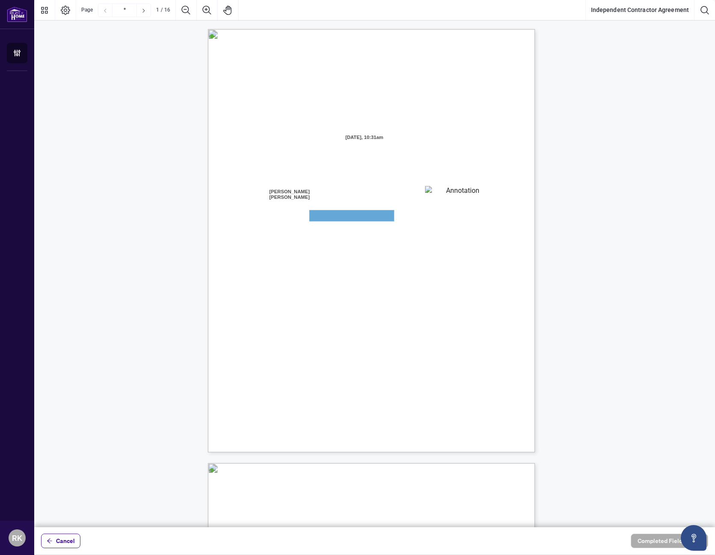
click at [314, 219] on textarea "01JYGZAQMTWRDFJQJ4WJ0G3B21" at bounding box center [352, 216] width 84 height 11
click at [298, 218] on span "will operate from the" at bounding box center [271, 218] width 51 height 8
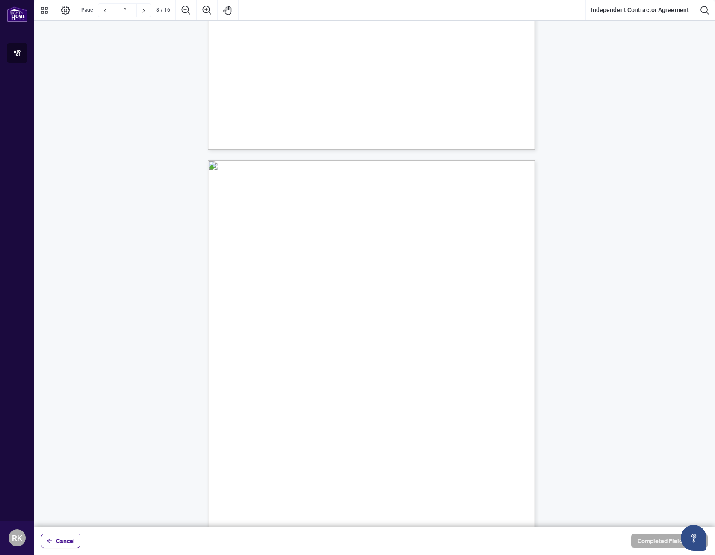
scroll to position [2909, 0]
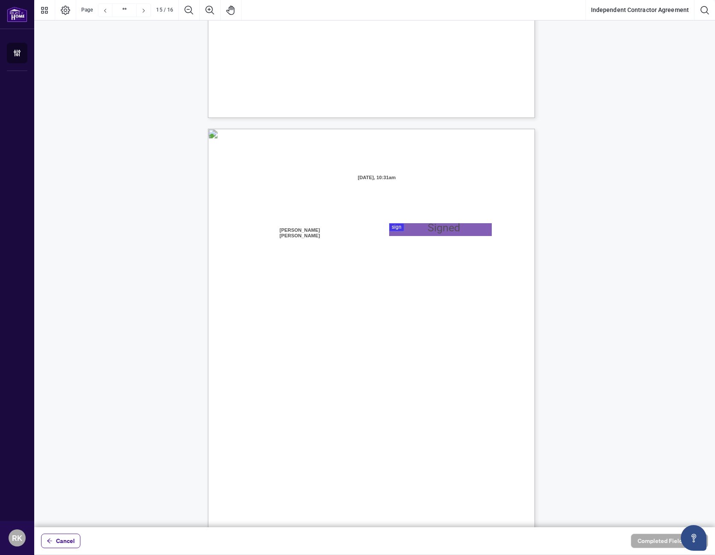
type input "**"
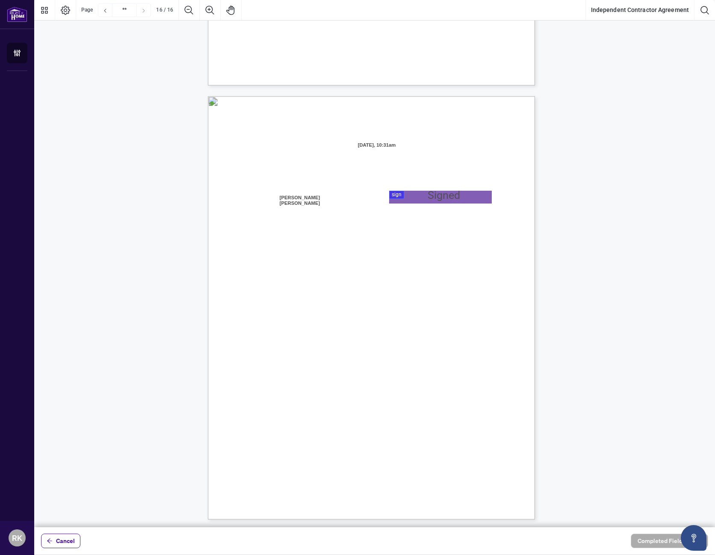
scroll to position [6448, 0]
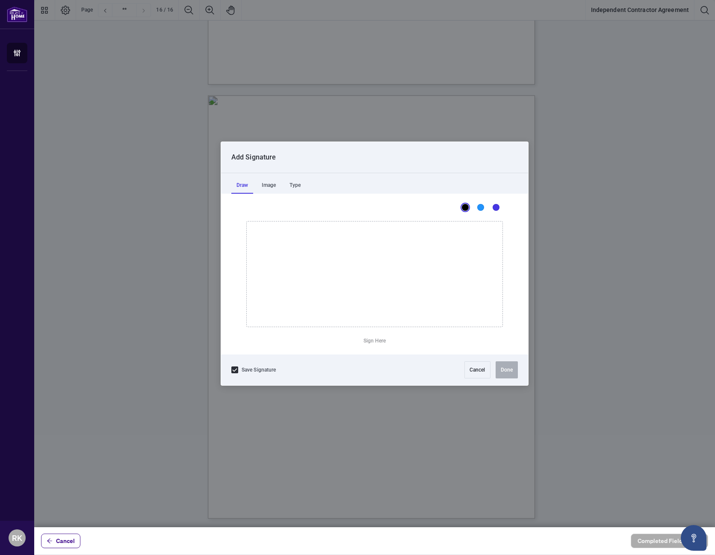
click at [408, 194] on div at bounding box center [374, 264] width 681 height 528
click at [270, 185] on div "Image" at bounding box center [269, 185] width 24 height 17
click at [246, 188] on div "Draw" at bounding box center [242, 185] width 22 height 17
drag, startPoint x: 279, startPoint y: 228, endPoint x: 278, endPoint y: 306, distance: 77.9
click at [277, 327] on icon "Drawing canvas" at bounding box center [375, 274] width 256 height 105
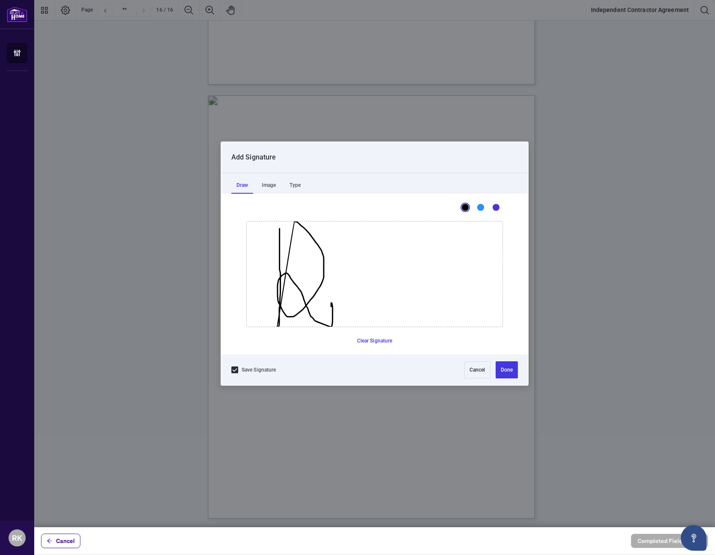
drag, startPoint x: 290, startPoint y: 220, endPoint x: 331, endPoint y: 315, distance: 103.3
click at [330, 314] on div "This is a canvas for drawing using a mouse or touch input. Clear Signature" at bounding box center [374, 274] width 307 height 161
drag, startPoint x: 343, startPoint y: 229, endPoint x: 359, endPoint y: 279, distance: 52.8
click at [345, 323] on icon "Drawing canvas" at bounding box center [375, 274] width 256 height 105
drag, startPoint x: 379, startPoint y: 225, endPoint x: 393, endPoint y: 311, distance: 86.3
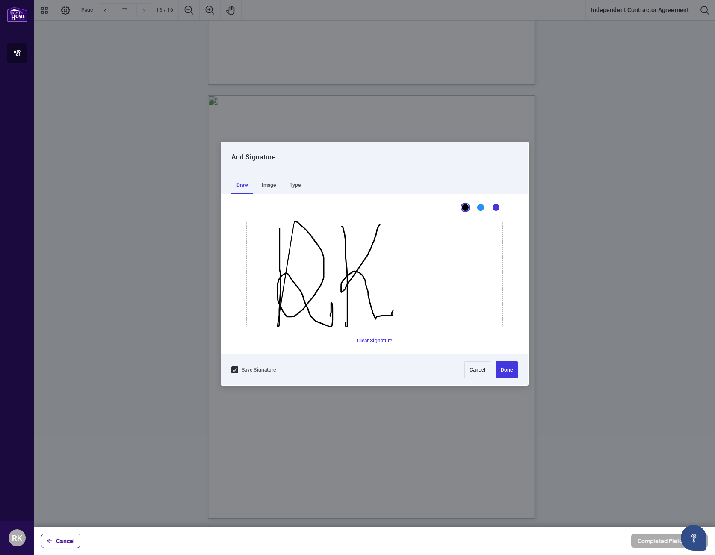
click at [393, 311] on icon "Drawing canvas" at bounding box center [375, 274] width 256 height 105
drag, startPoint x: 412, startPoint y: 285, endPoint x: 516, endPoint y: 273, distance: 104.2
click at [503, 273] on icon "Drawing canvas" at bounding box center [375, 274] width 256 height 105
click at [464, 261] on icon "Drawing canvas" at bounding box center [375, 274] width 256 height 105
click at [511, 371] on button "Done" at bounding box center [507, 370] width 22 height 17
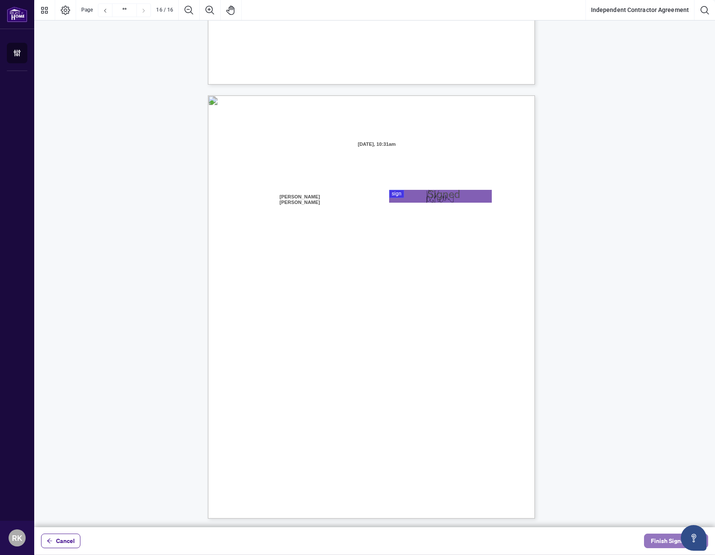
click at [655, 544] on span "Finish Signing" at bounding box center [670, 541] width 39 height 14
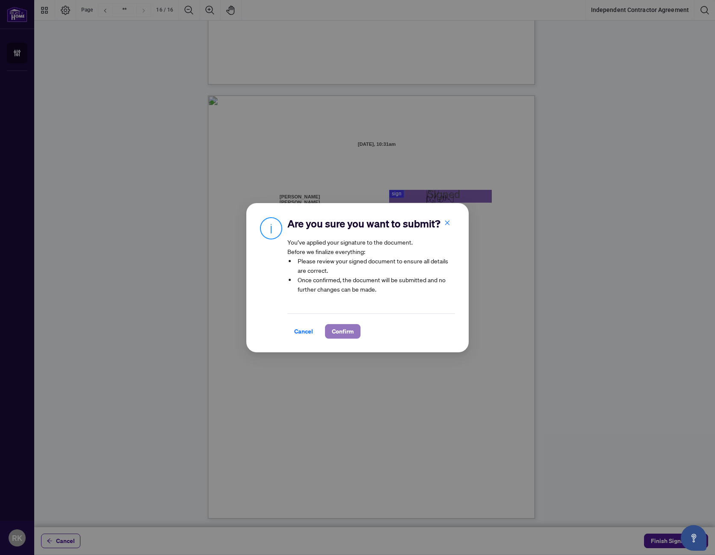
click at [357, 328] on button "Confirm" at bounding box center [343, 331] width 36 height 15
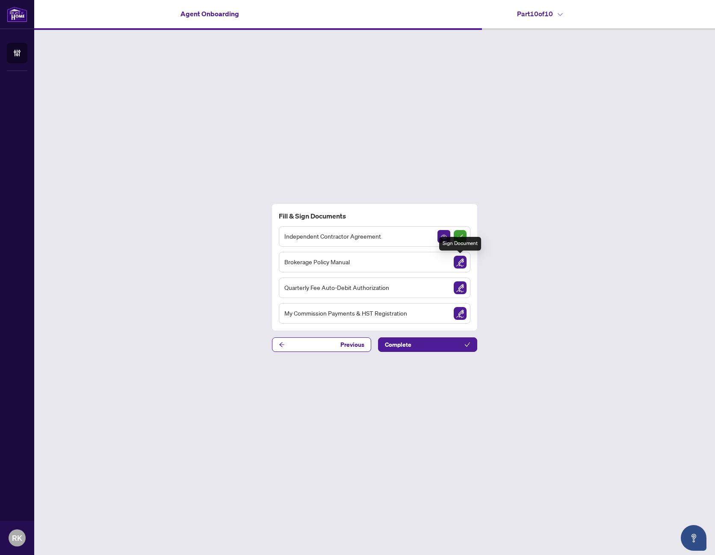
click at [461, 266] on img "Sign Document" at bounding box center [460, 262] width 13 height 13
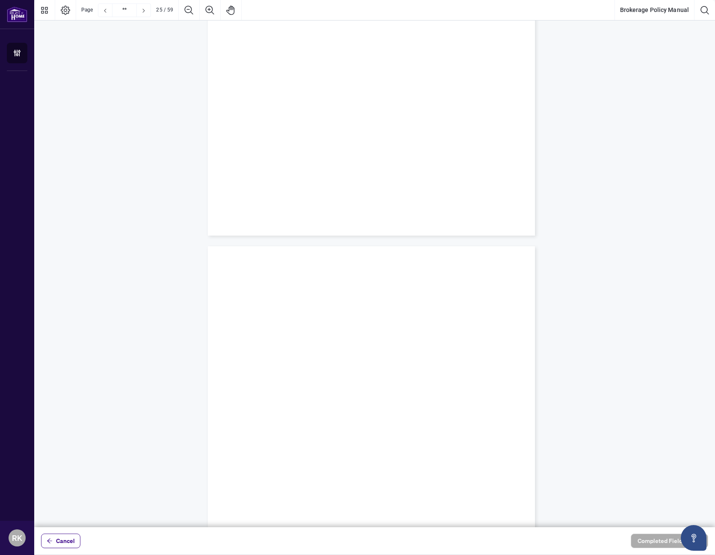
scroll to position [12353, 0]
type input "**"
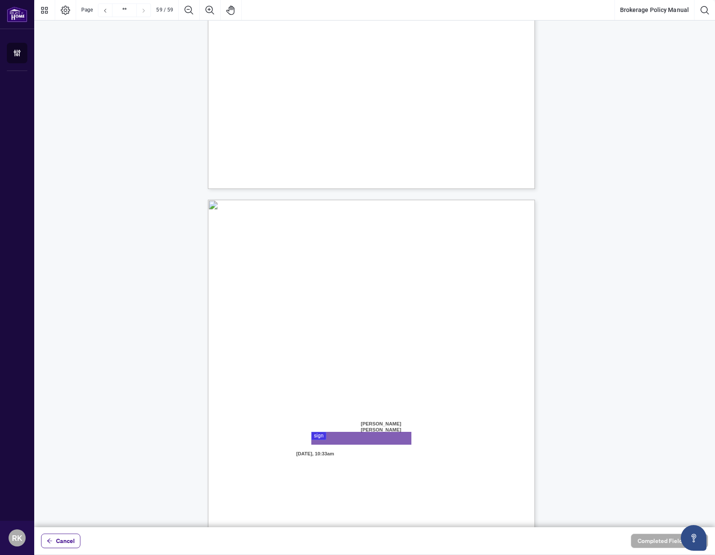
scroll to position [25121, 0]
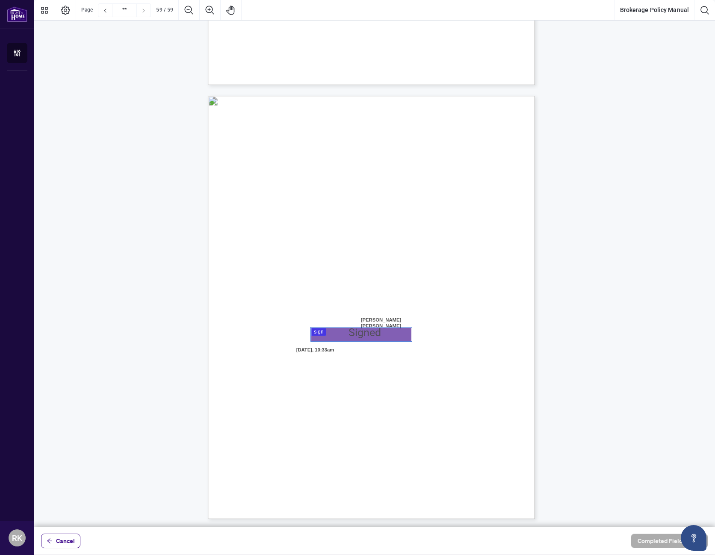
click at [364, 332] on div at bounding box center [374, 264] width 681 height 528
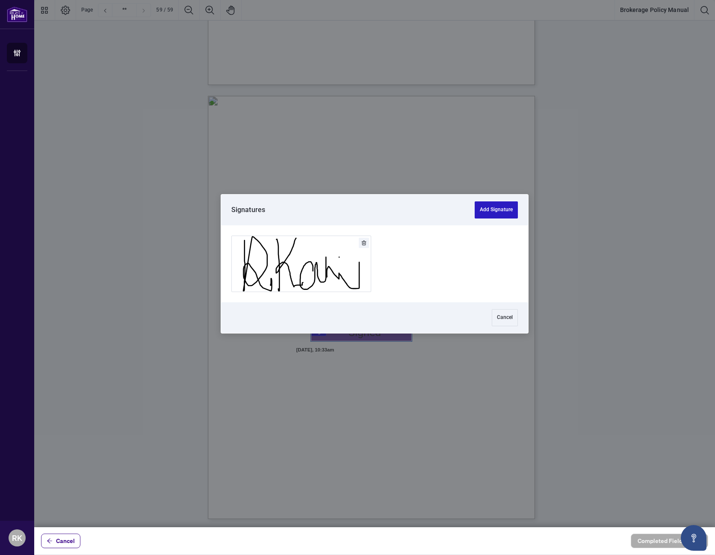
click at [498, 208] on button "Add Signature" at bounding box center [496, 210] width 43 height 17
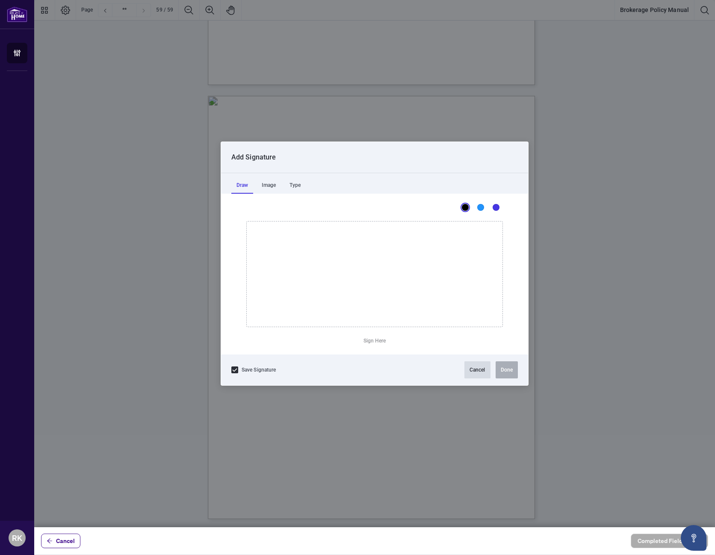
click at [477, 374] on button "Cancel" at bounding box center [478, 370] width 26 height 17
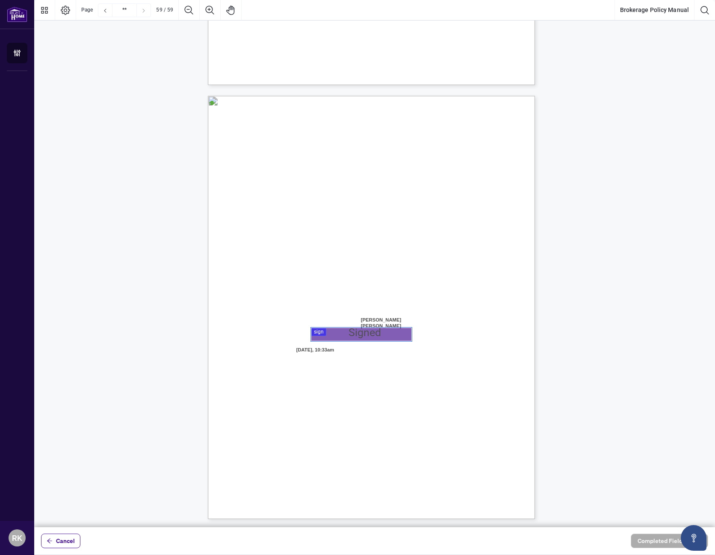
click at [341, 334] on div at bounding box center [374, 264] width 681 height 528
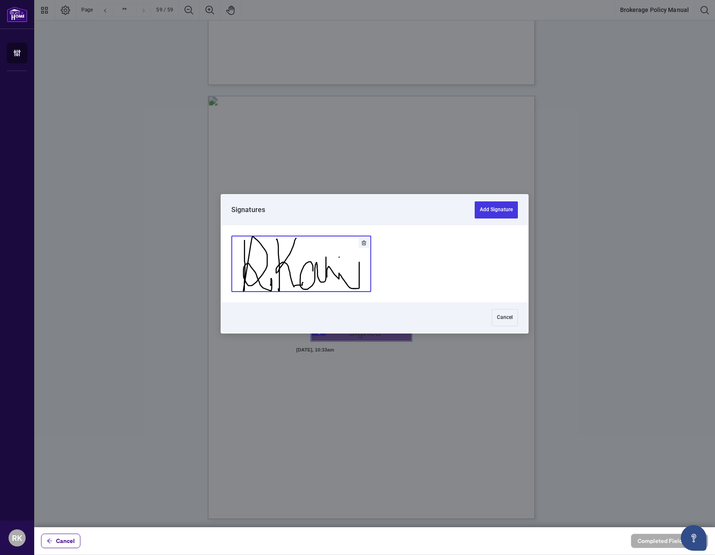
click at [301, 262] on button "Add Signature" at bounding box center [301, 264] width 139 height 56
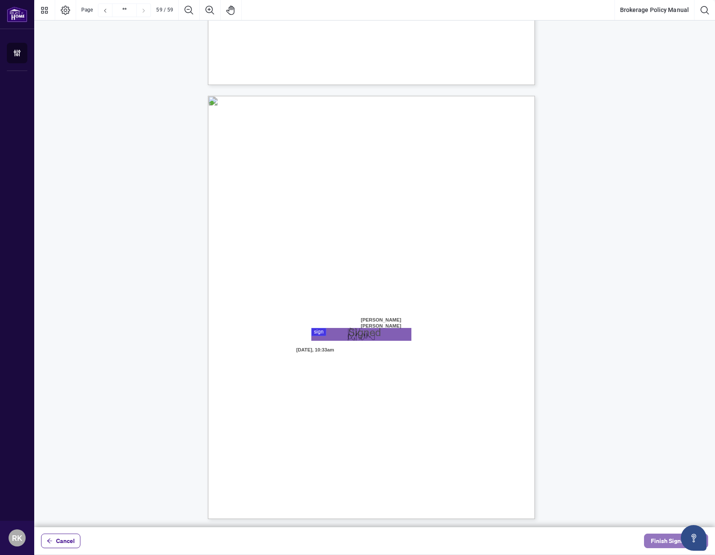
click at [662, 540] on span "Finish Signing" at bounding box center [670, 541] width 39 height 14
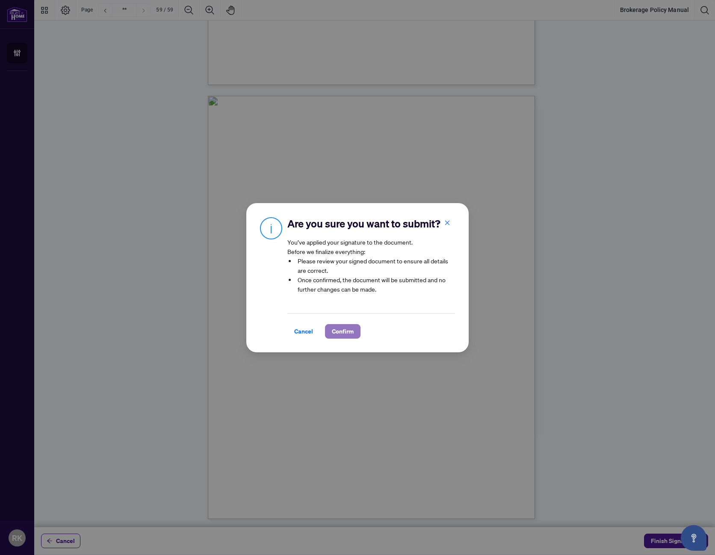
click at [350, 334] on span "Confirm" at bounding box center [343, 332] width 22 height 14
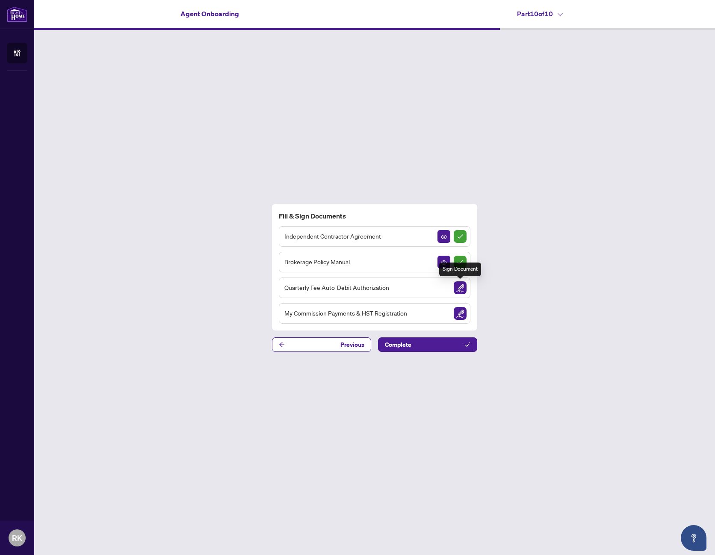
click at [461, 287] on img "Sign Document" at bounding box center [460, 288] width 13 height 13
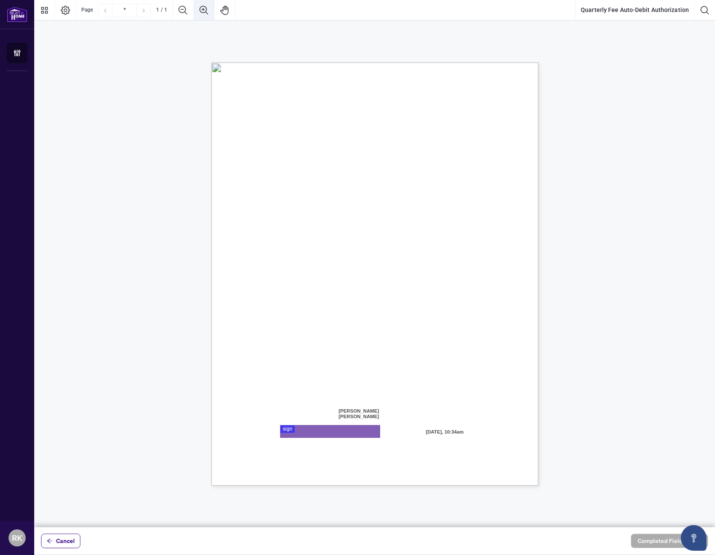
click at [207, 12] on icon "Zoom In" at bounding box center [204, 10] width 10 height 10
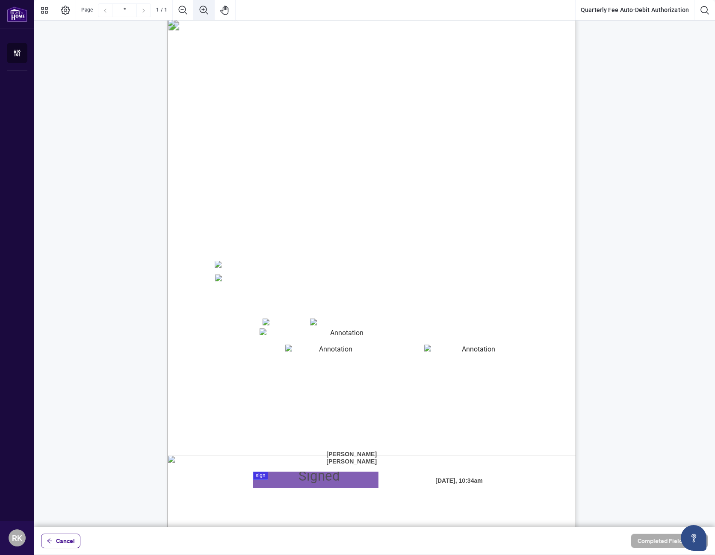
click at [207, 12] on icon "Zoom In" at bounding box center [204, 10] width 10 height 10
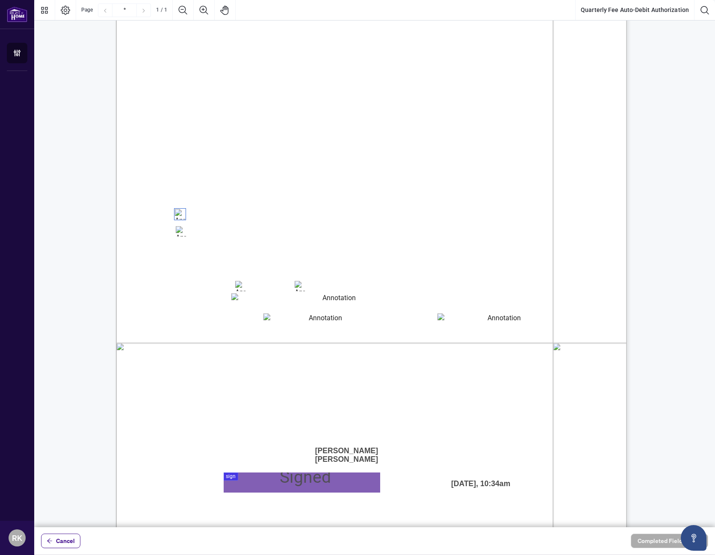
scroll to position [172, 0]
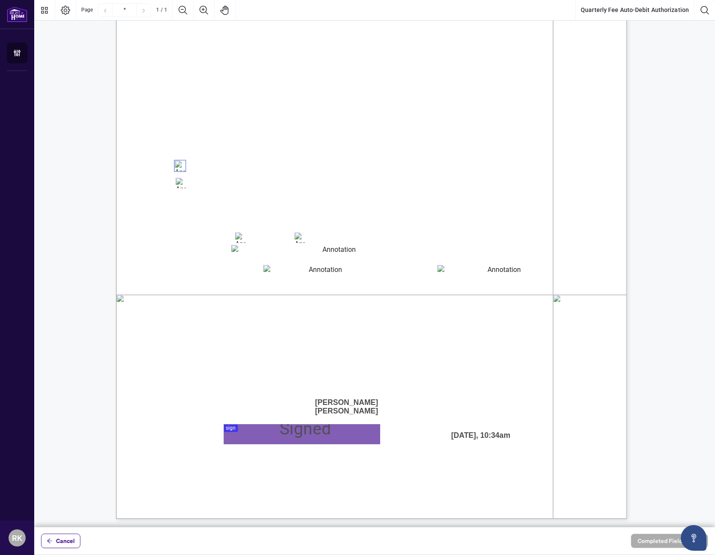
click at [253, 434] on div at bounding box center [374, 264] width 681 height 528
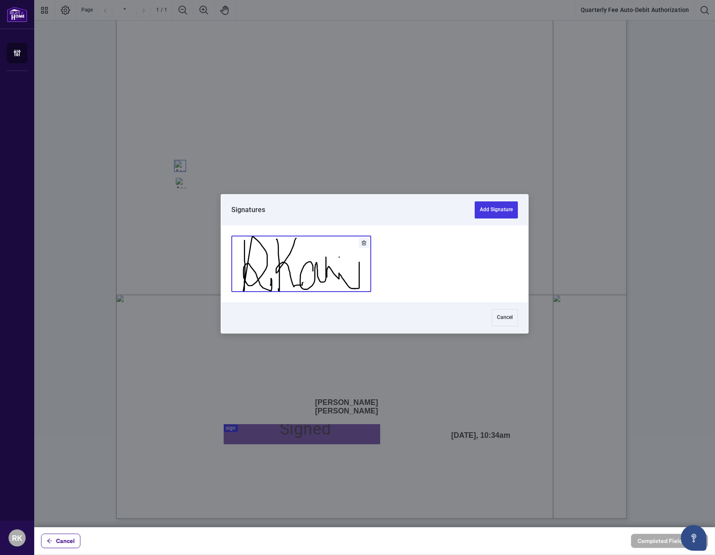
click at [297, 276] on button "Add Signature" at bounding box center [301, 264] width 139 height 56
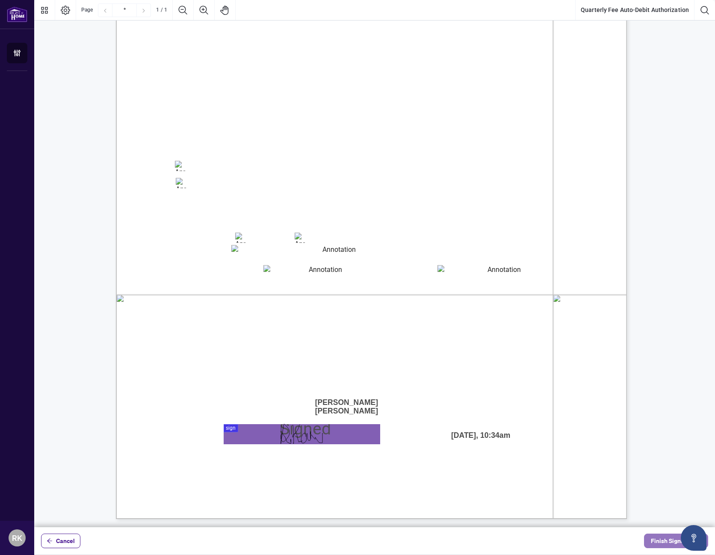
click at [665, 544] on span "Finish Signing" at bounding box center [670, 541] width 39 height 14
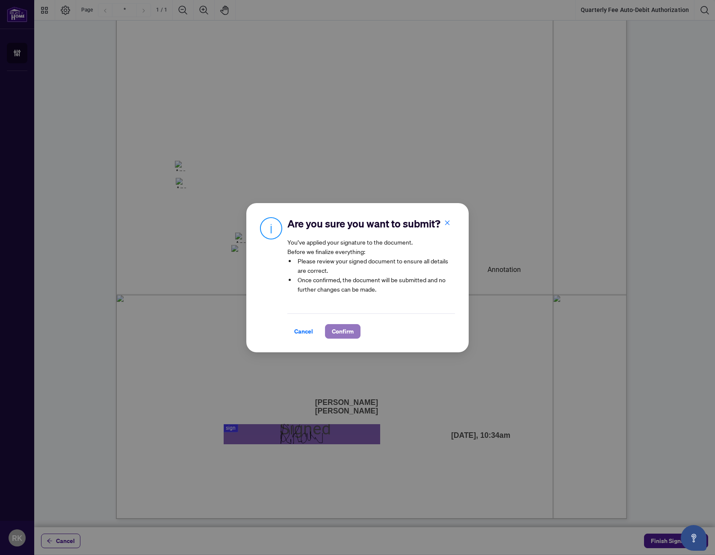
click at [354, 332] on button "Confirm" at bounding box center [343, 331] width 36 height 15
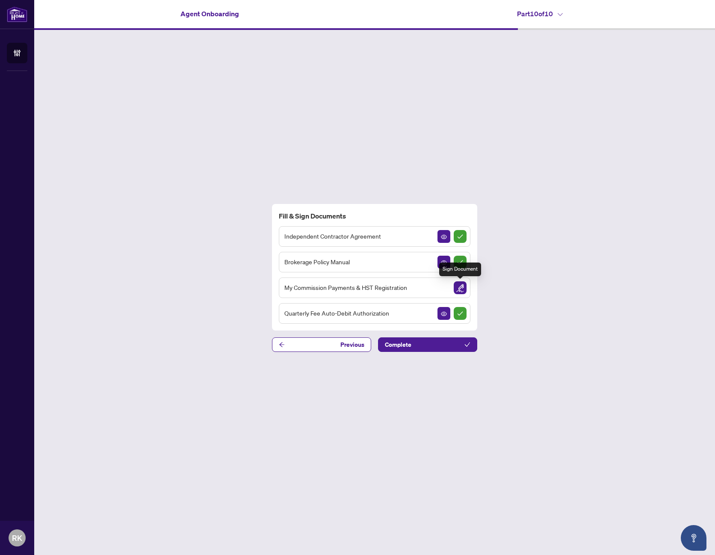
click at [463, 290] on img "Sign Document" at bounding box center [460, 288] width 13 height 13
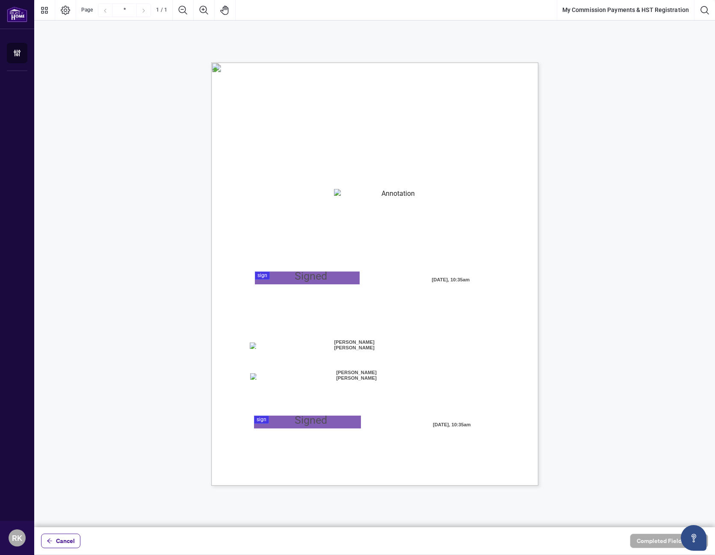
click at [384, 193] on textarea "01JYSTNGYVS2013FT3FSAZ2QTV" at bounding box center [394, 195] width 121 height 13
click at [370, 193] on textarea "01JYSTNGYVS2013FT3FSAZ2QTV" at bounding box center [394, 195] width 121 height 13
click at [288, 277] on div at bounding box center [374, 264] width 681 height 528
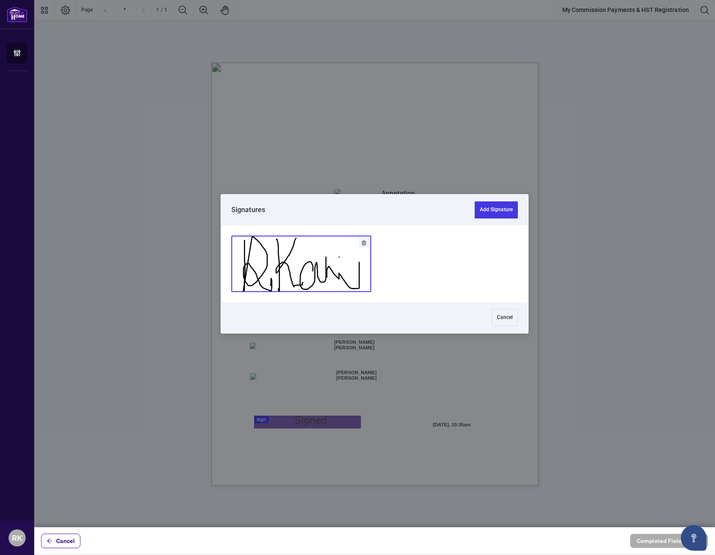
click at [288, 266] on button "Add Signature" at bounding box center [301, 264] width 139 height 56
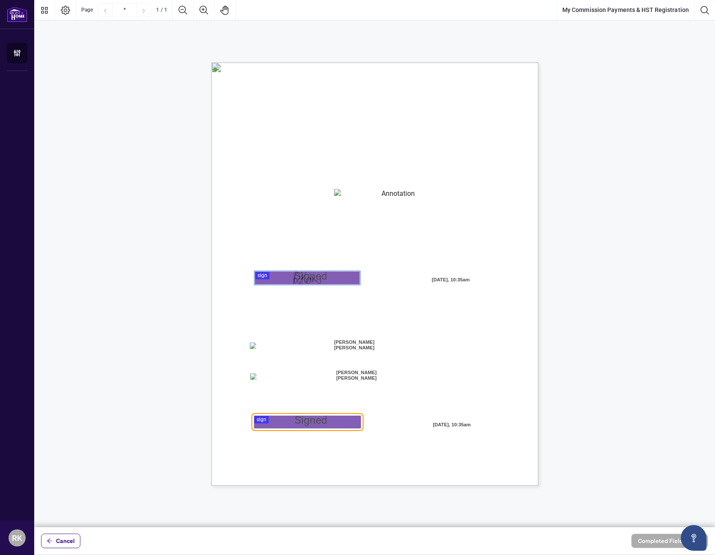
click at [295, 426] on div at bounding box center [374, 264] width 681 height 528
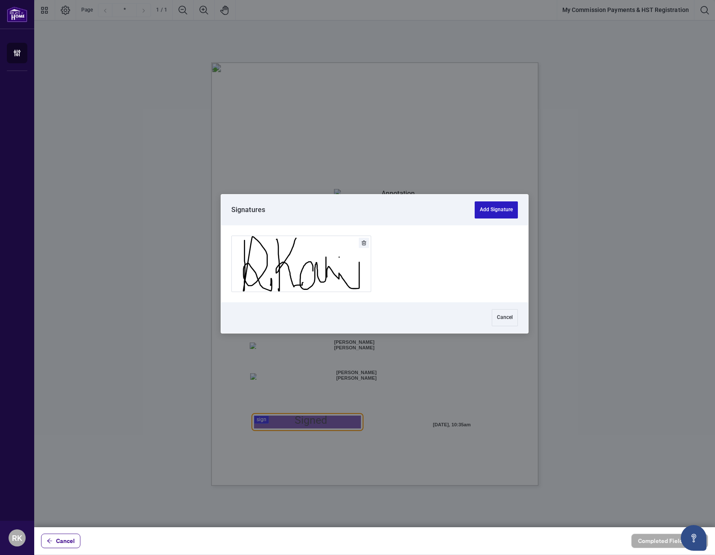
click at [496, 214] on button "Add Signature" at bounding box center [496, 210] width 43 height 17
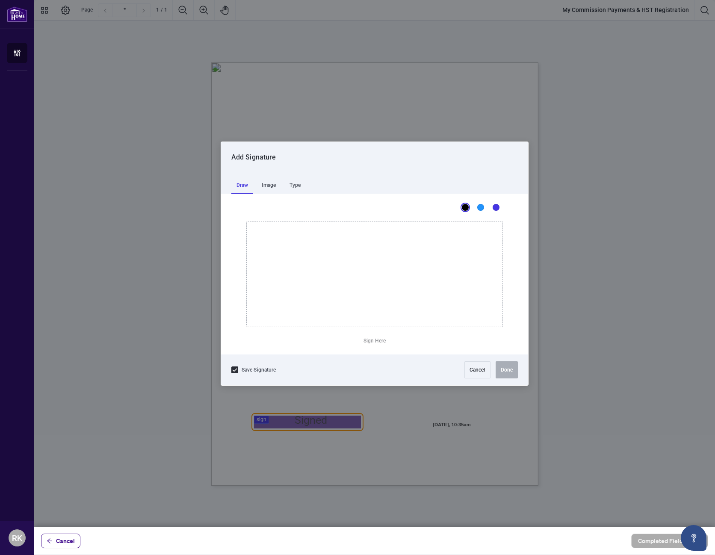
click at [496, 214] on div "This is a canvas for drawing using a mouse or touch input. Sign Here" at bounding box center [374, 274] width 307 height 161
click at [481, 371] on button "Cancel" at bounding box center [478, 370] width 26 height 17
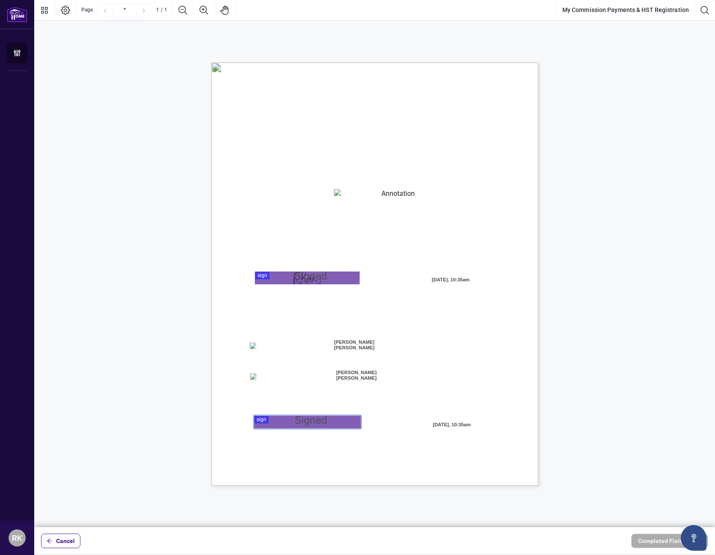
click at [291, 426] on div at bounding box center [374, 264] width 681 height 528
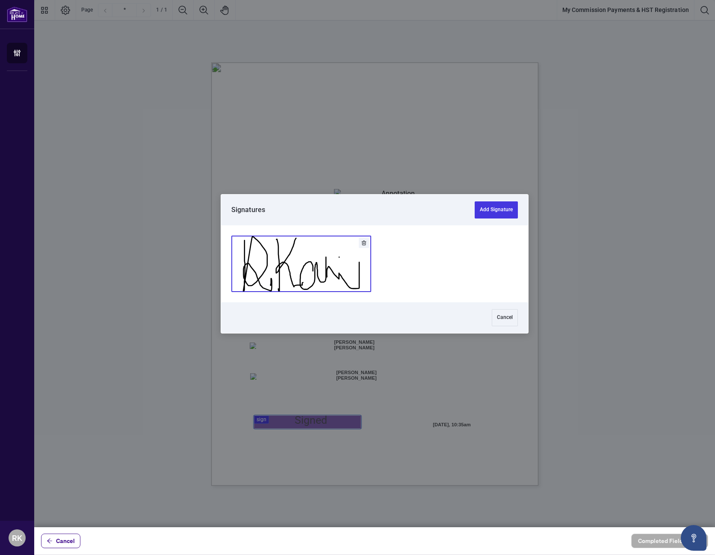
click at [298, 269] on button "Add Signature" at bounding box center [301, 264] width 139 height 56
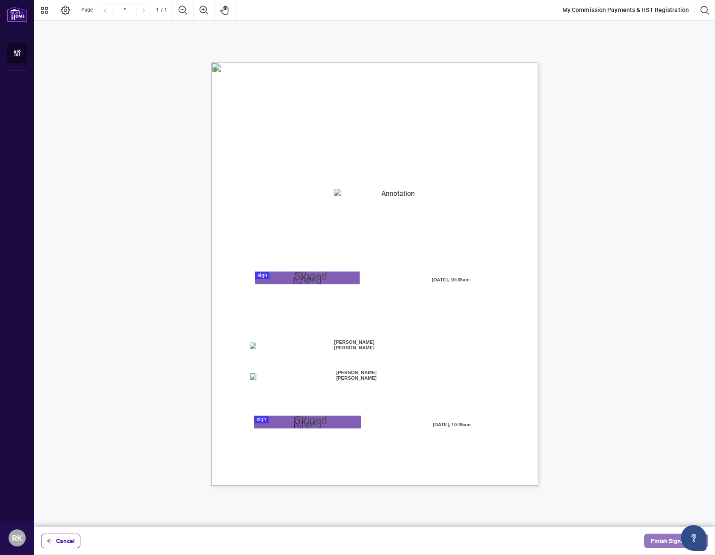
click at [664, 541] on span "Finish Signing" at bounding box center [670, 541] width 39 height 14
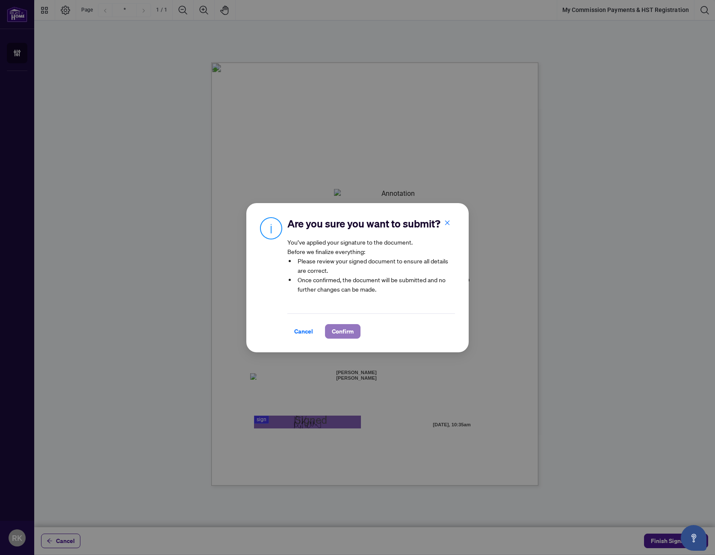
click at [348, 334] on span "Confirm" at bounding box center [343, 332] width 22 height 14
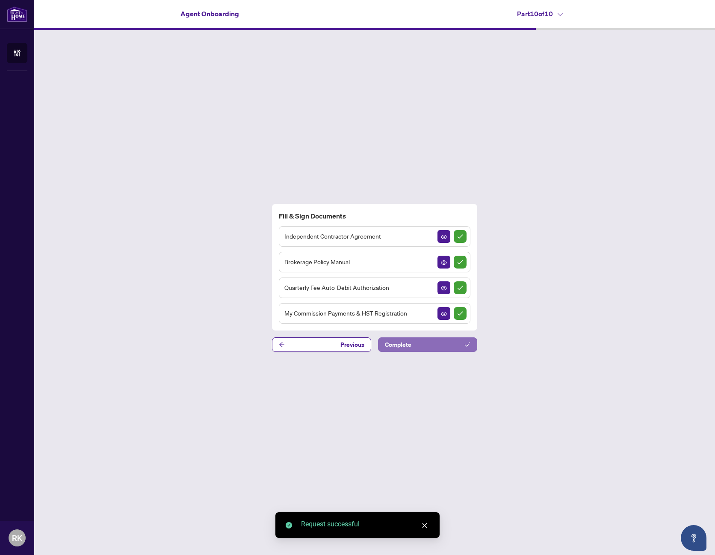
click at [432, 346] on button "Complete" at bounding box center [427, 345] width 99 height 15
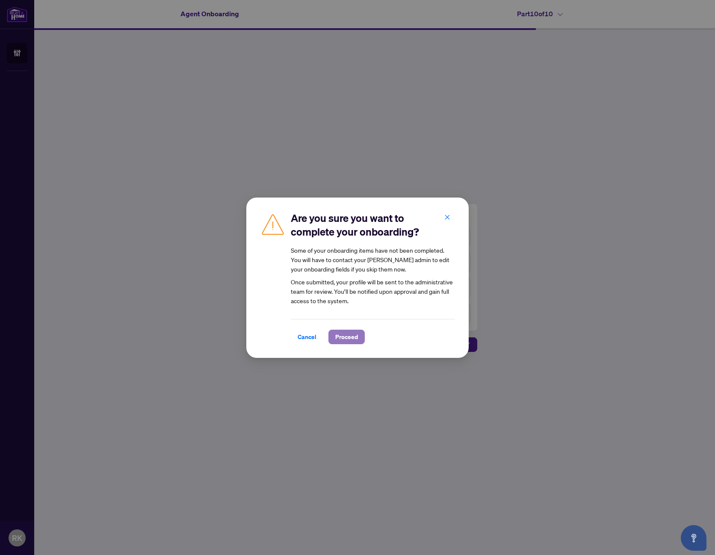
click at [351, 338] on span "Proceed" at bounding box center [346, 337] width 23 height 14
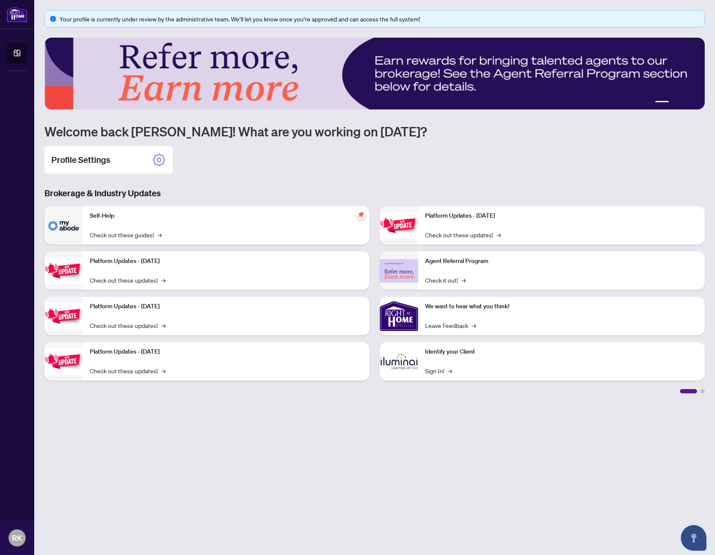
click at [454, 273] on div "Agent Referral Program Check it out! →" at bounding box center [561, 271] width 287 height 39
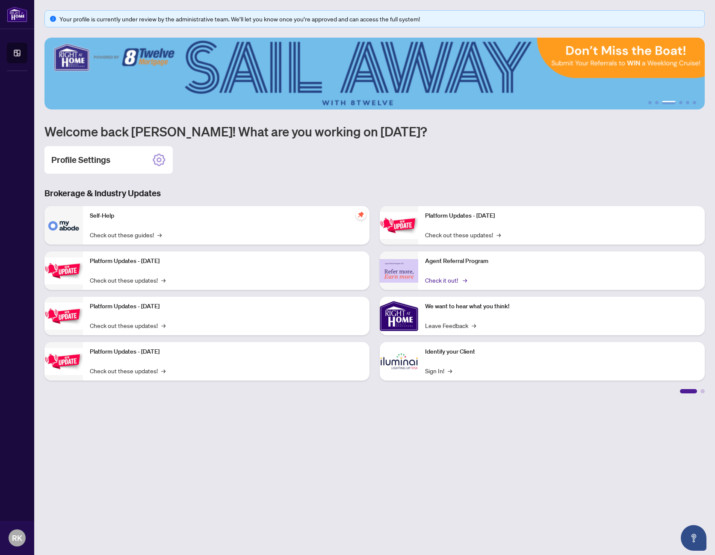
click at [453, 282] on link "Check it out! →" at bounding box center [445, 280] width 41 height 9
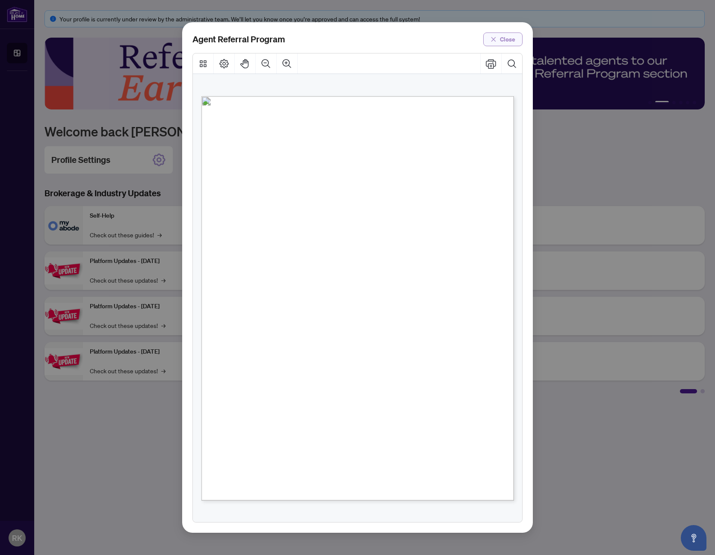
click at [508, 40] on span "Close" at bounding box center [507, 40] width 15 height 14
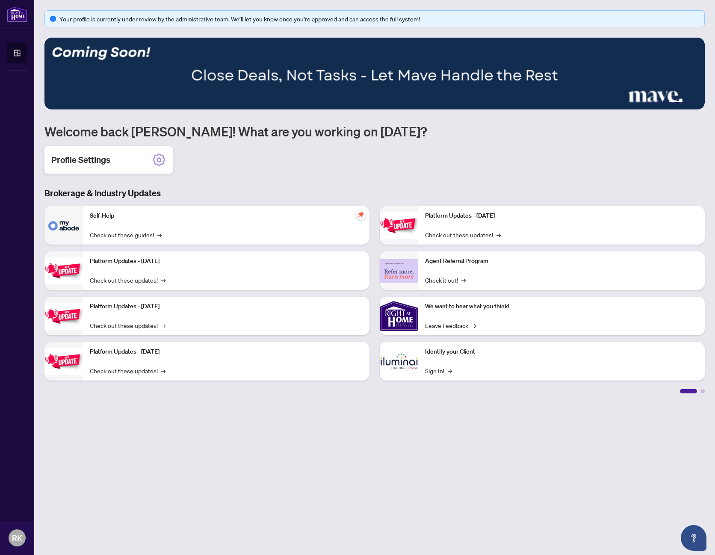
click at [161, 161] on icon at bounding box center [159, 160] width 14 height 14
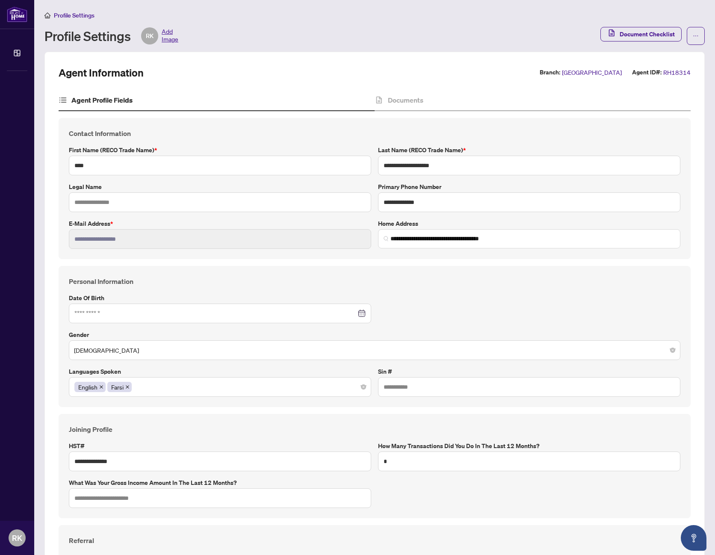
type input "****"
type input "**********"
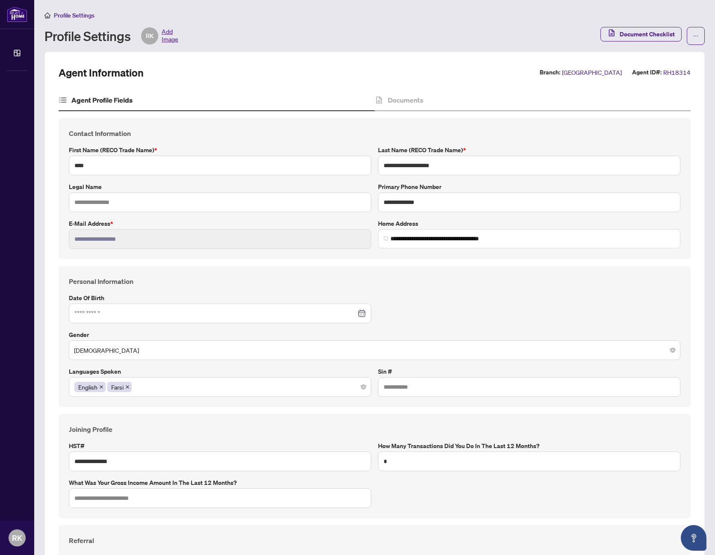
type input "*"
type input "**********"
type input "*******"
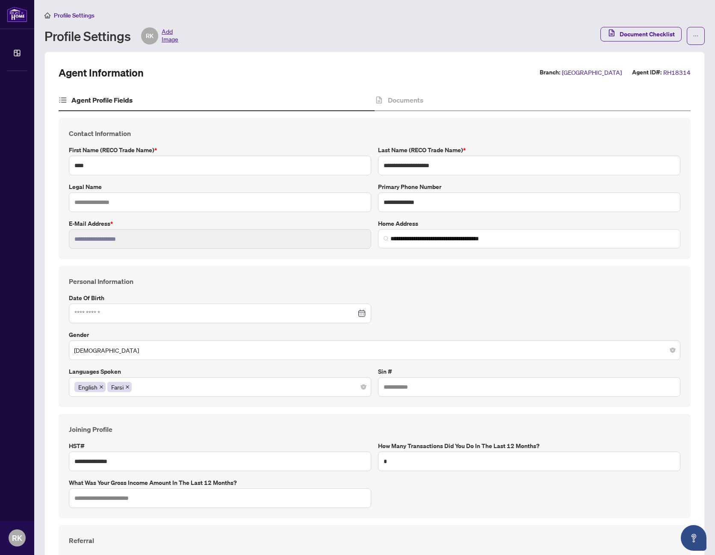
type input "**********"
type input "****"
type input "**********"
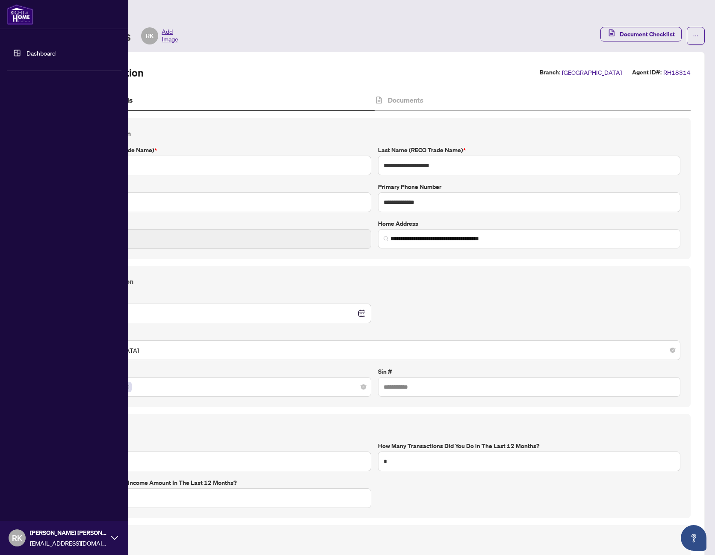
click at [27, 53] on link "Dashboard" at bounding box center [41, 53] width 29 height 8
